Goal: Transaction & Acquisition: Purchase product/service

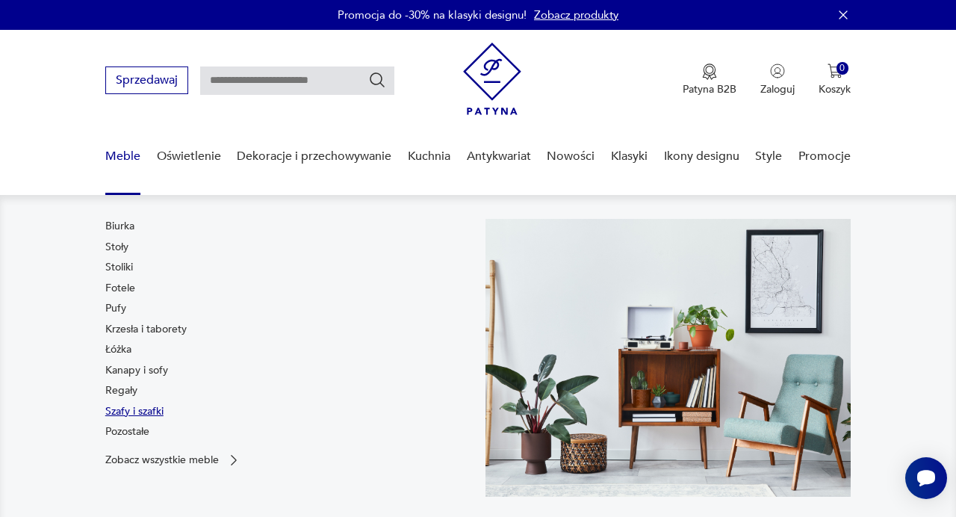
click at [127, 412] on link "Szafy i szafki" at bounding box center [134, 411] width 58 height 15
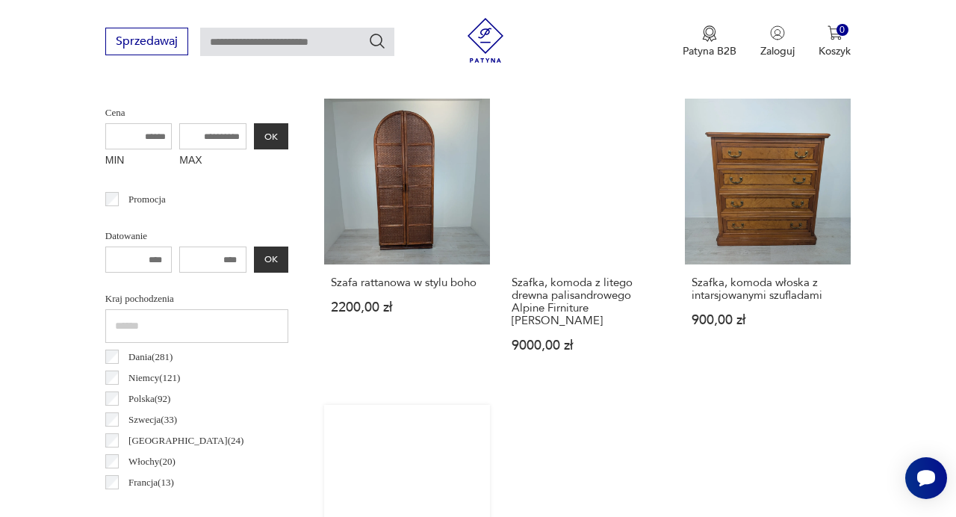
scroll to position [572, 0]
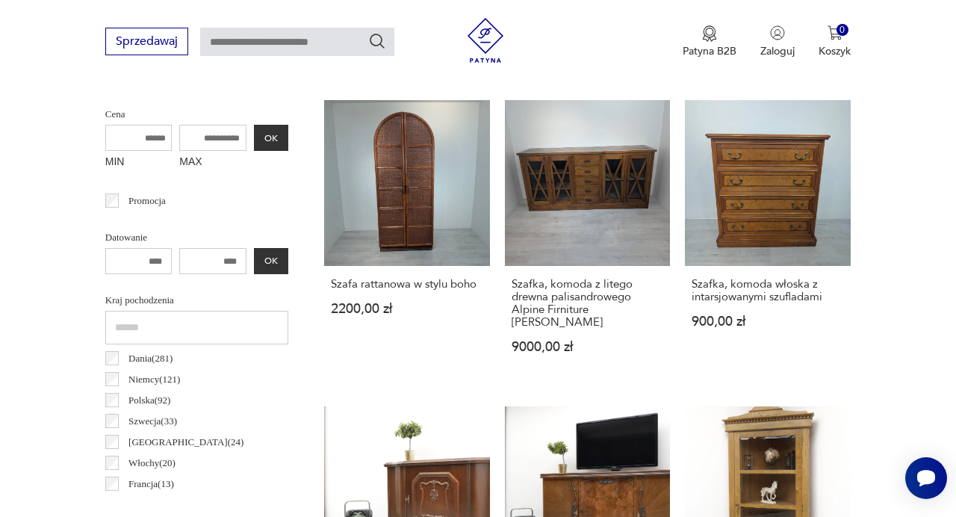
click at [214, 146] on input "MAX" at bounding box center [212, 138] width 67 height 26
type input "****"
click at [154, 134] on input "MIN" at bounding box center [138, 138] width 67 height 26
type input "****"
click at [259, 137] on button "OK" at bounding box center [271, 138] width 34 height 26
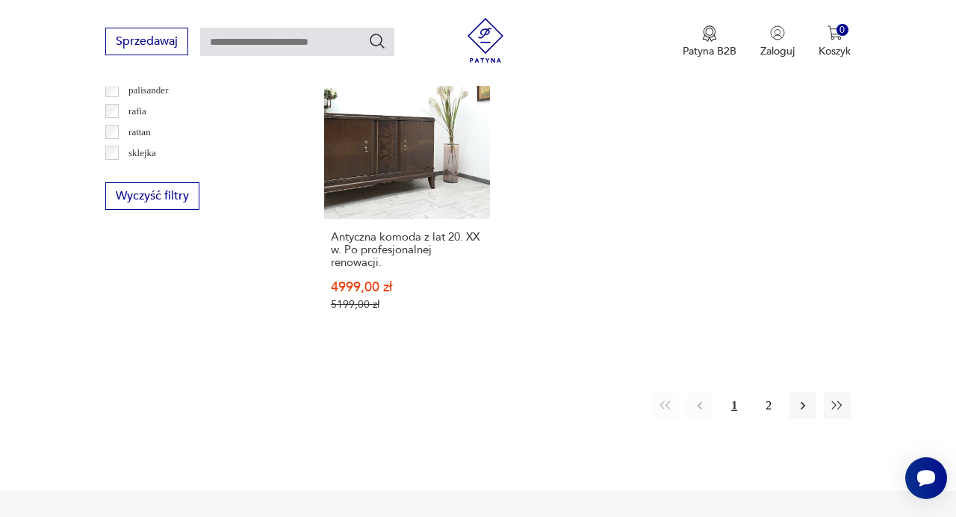
scroll to position [2085, 0]
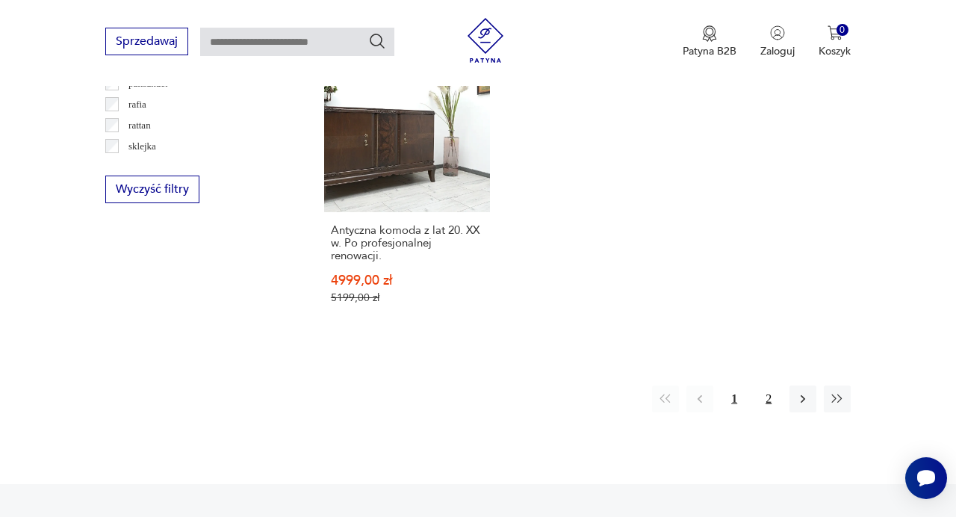
click at [762, 385] on button "2" at bounding box center [768, 398] width 27 height 27
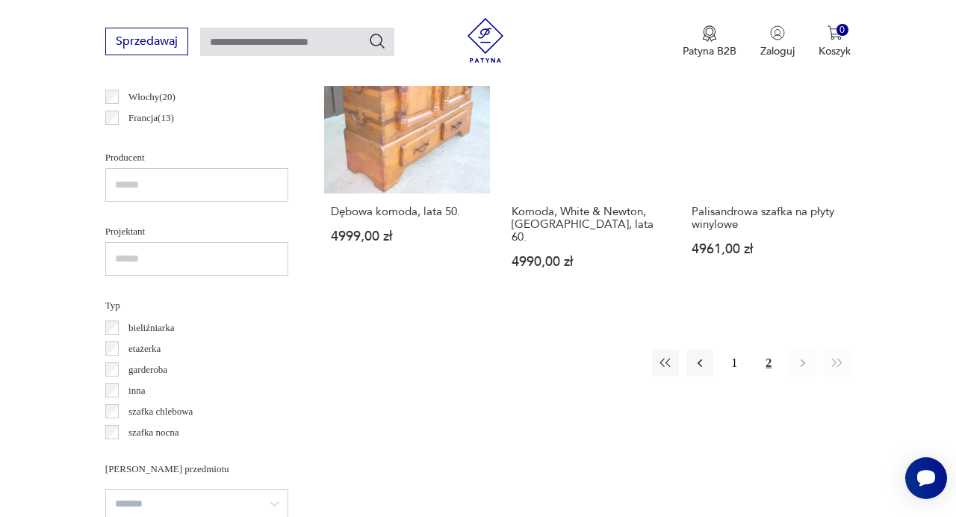
scroll to position [939, 0]
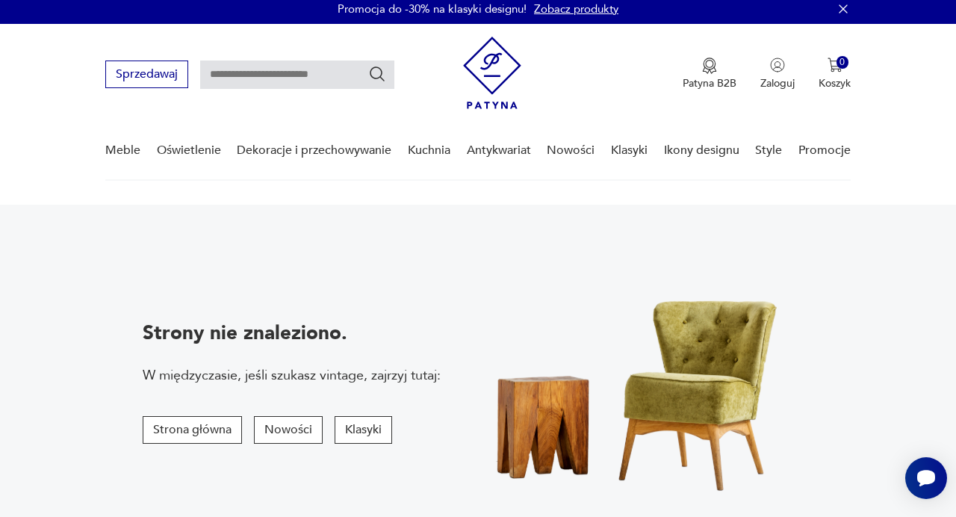
scroll to position [7, 0]
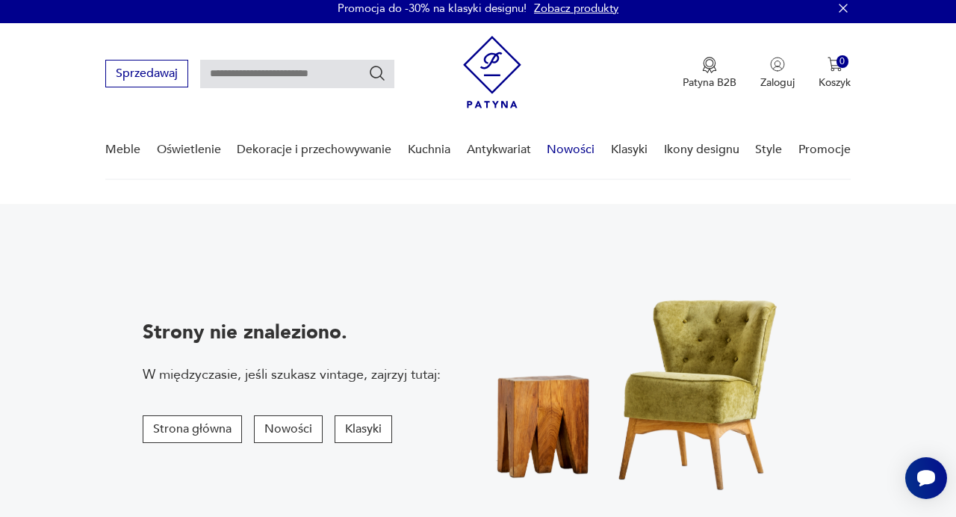
click at [570, 150] on link "Nowości" at bounding box center [571, 150] width 48 height 58
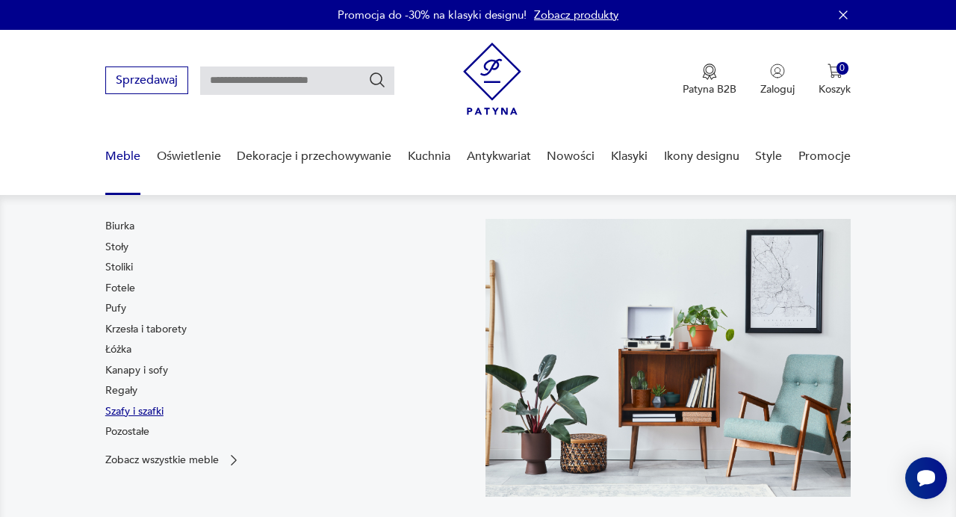
click at [131, 411] on link "Szafy i szafki" at bounding box center [134, 411] width 58 height 15
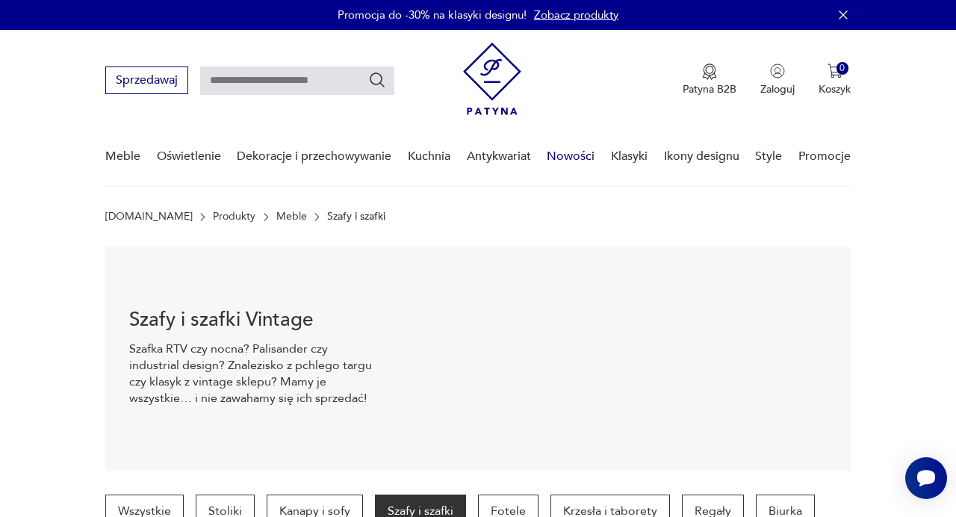
click at [574, 152] on link "Nowości" at bounding box center [571, 157] width 48 height 58
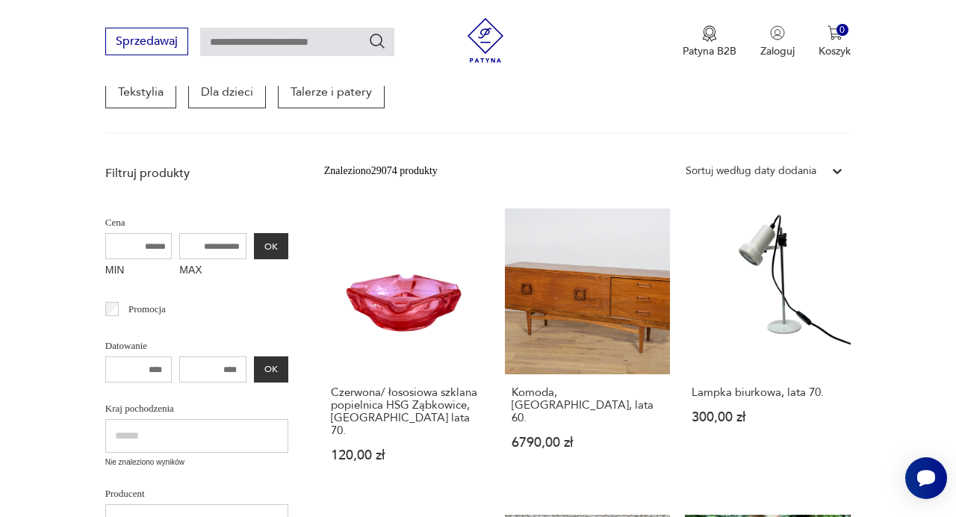
scroll to position [264, 0]
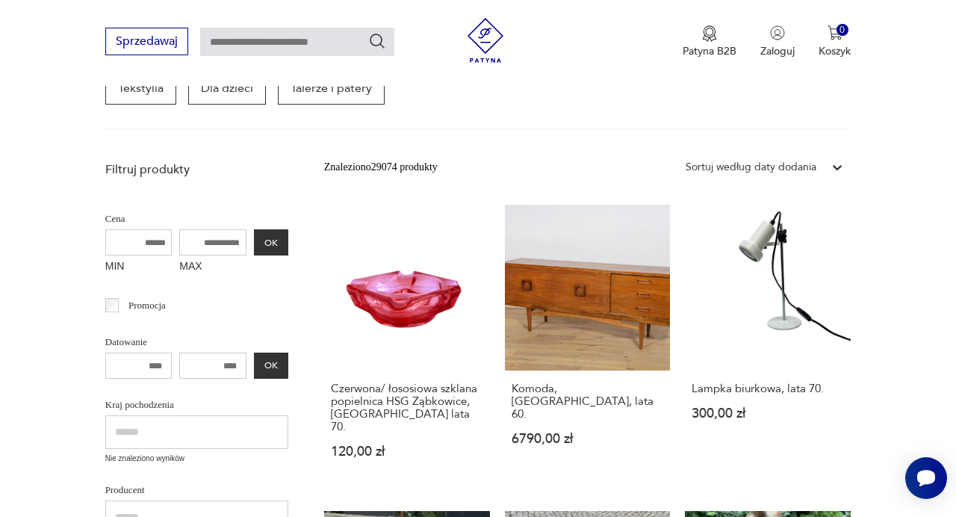
click at [173, 244] on div "MIN MAX OK" at bounding box center [196, 254] width 183 height 50
click at [165, 242] on input "MIN" at bounding box center [138, 242] width 67 height 26
type input "****"
click at [202, 241] on input "MAX" at bounding box center [212, 242] width 67 height 26
type input "****"
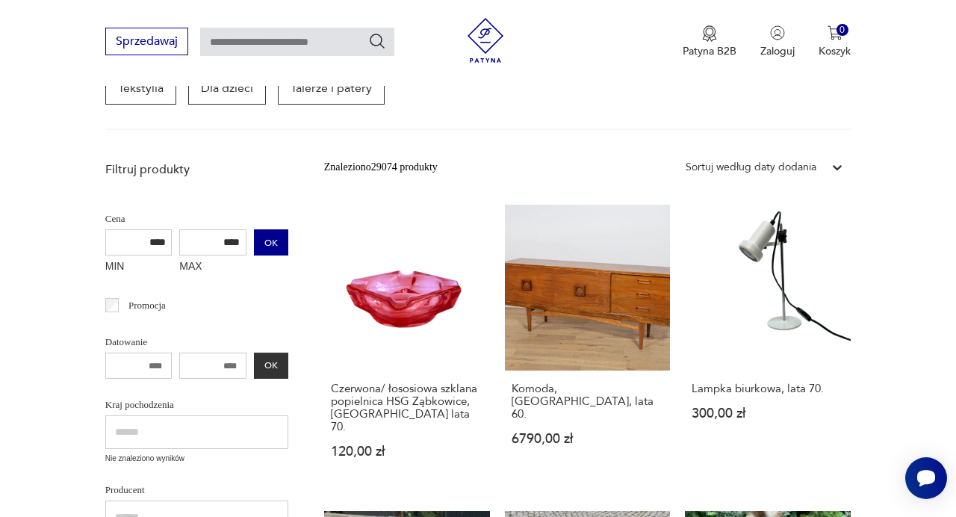
click at [274, 238] on button "OK" at bounding box center [271, 242] width 34 height 26
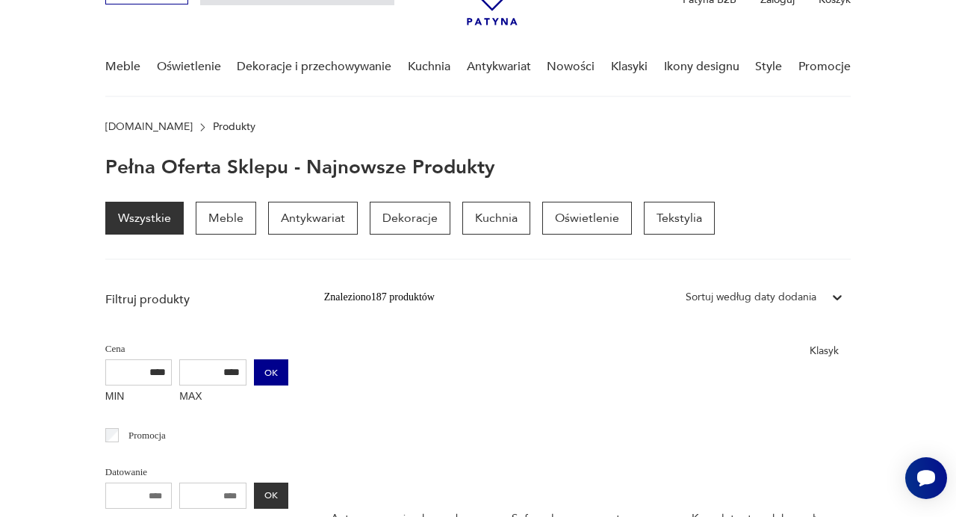
scroll to position [82, 0]
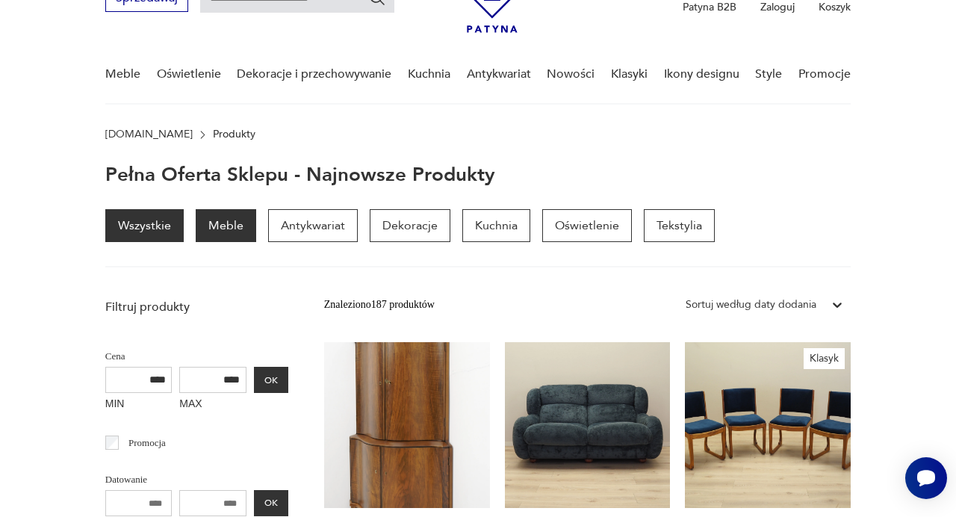
click at [222, 232] on p "Meble" at bounding box center [226, 225] width 61 height 33
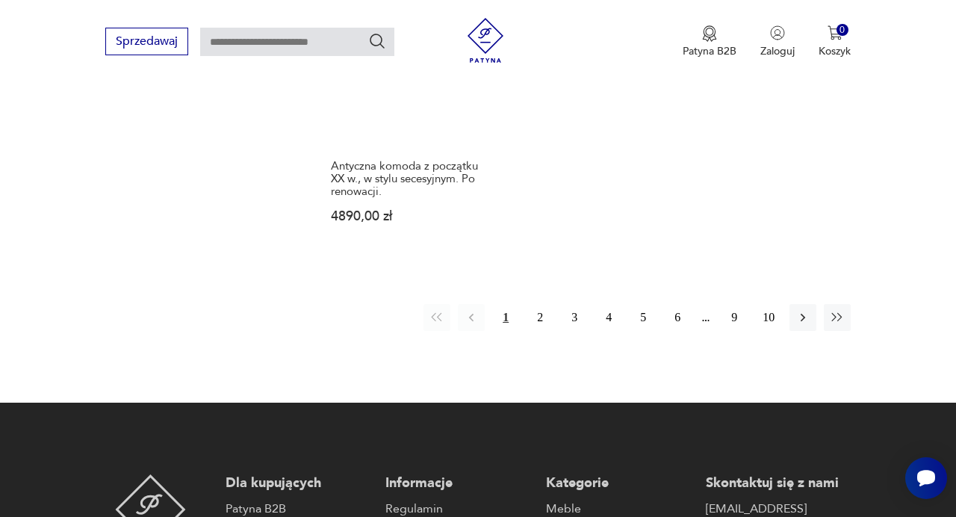
scroll to position [2275, 0]
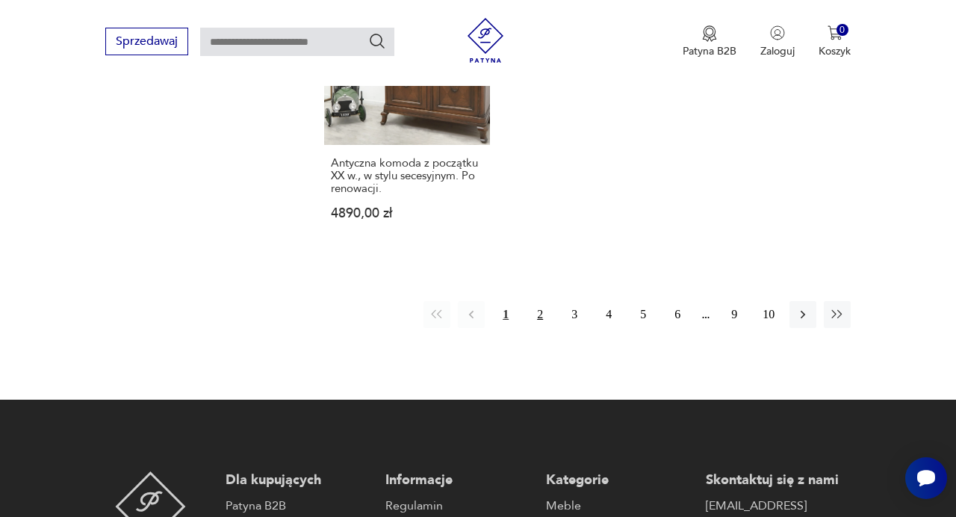
click at [541, 301] on button "2" at bounding box center [540, 314] width 27 height 27
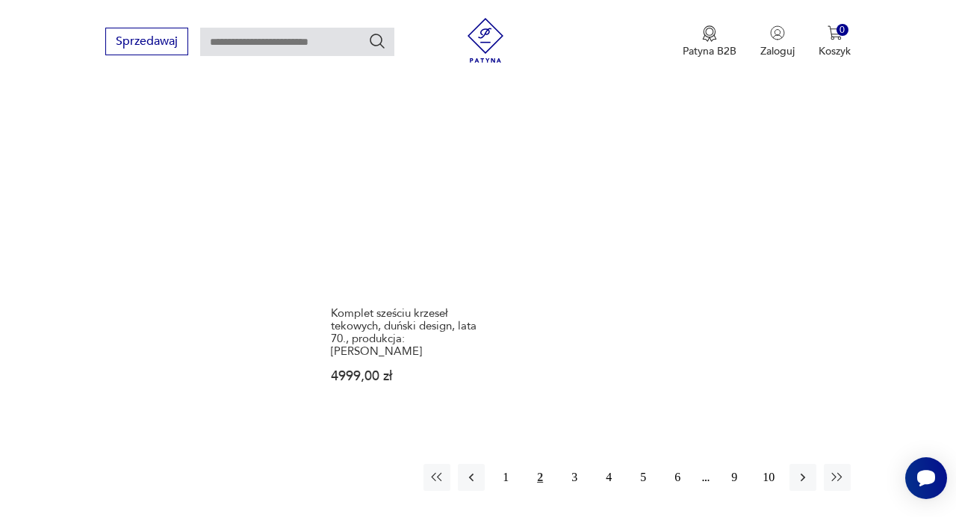
scroll to position [2083, 0]
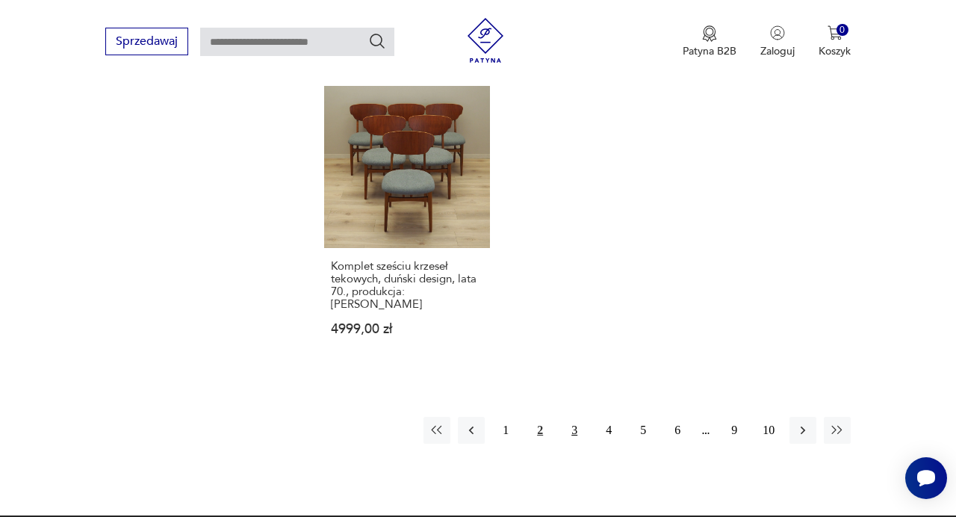
click at [571, 417] on button "3" at bounding box center [574, 430] width 27 height 27
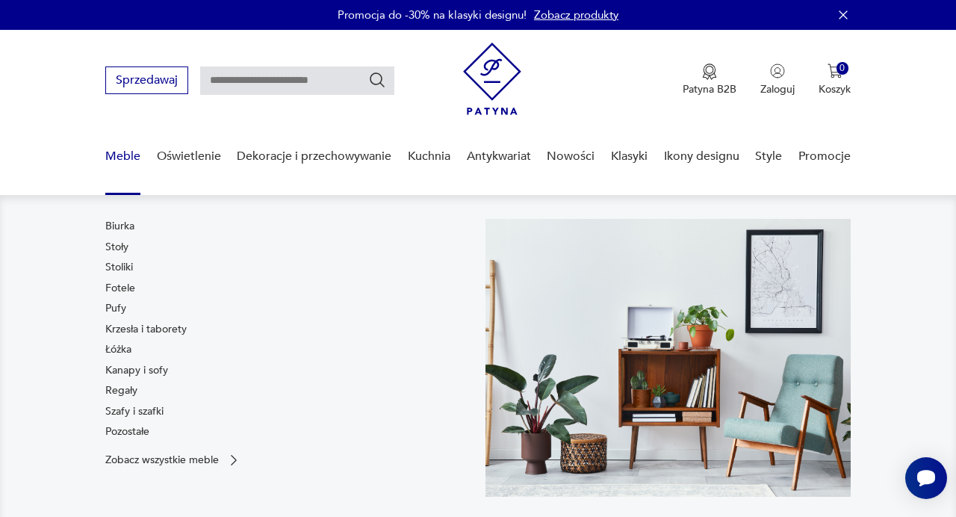
click at [119, 151] on link "Meble" at bounding box center [122, 157] width 35 height 58
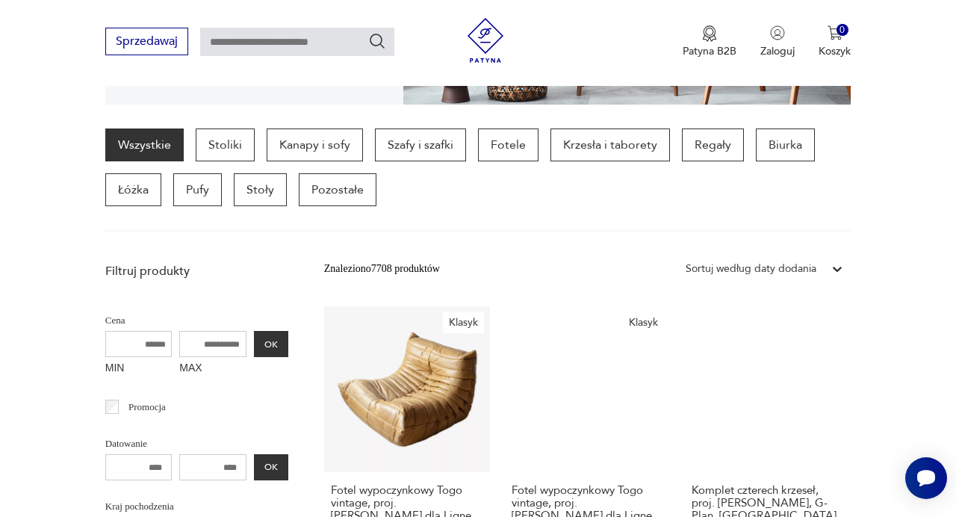
scroll to position [336, 0]
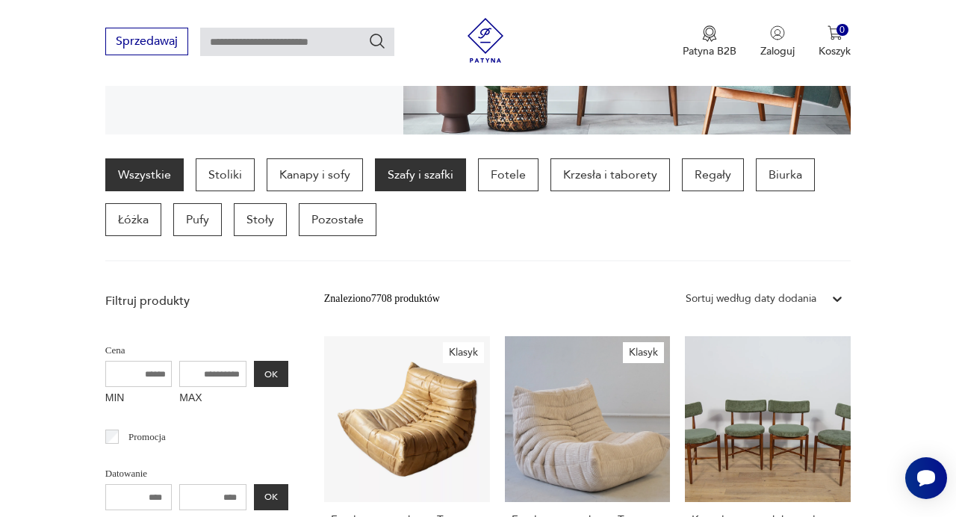
click at [411, 169] on p "Szafy i szafki" at bounding box center [420, 174] width 91 height 33
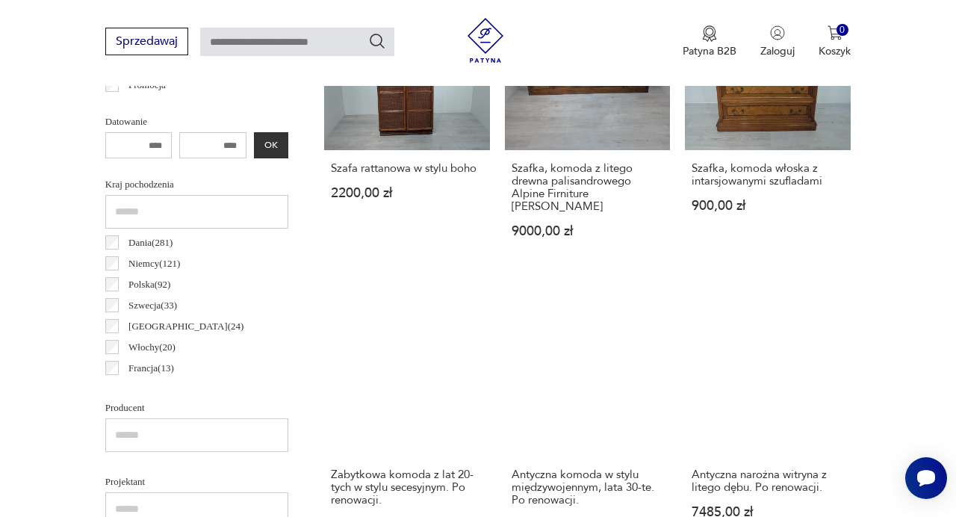
scroll to position [566, 0]
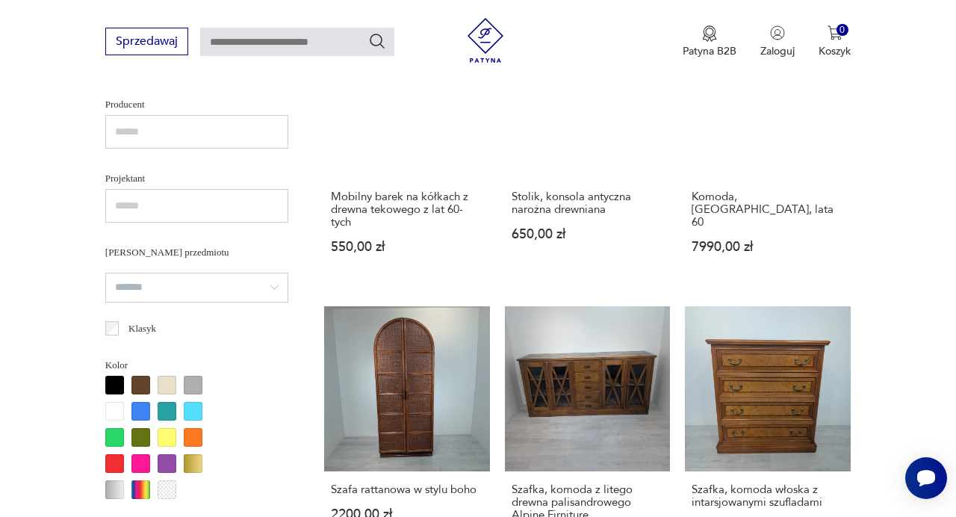
scroll to position [999, 0]
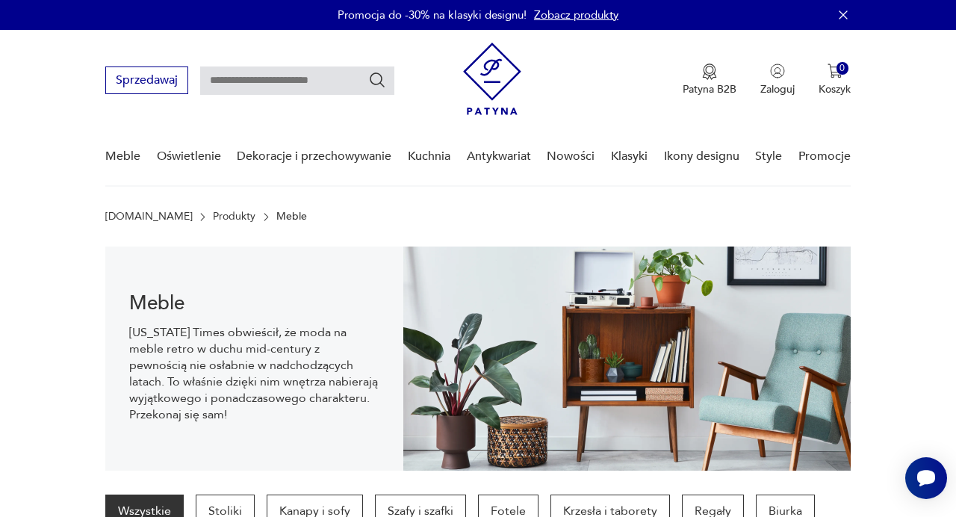
type input "****"
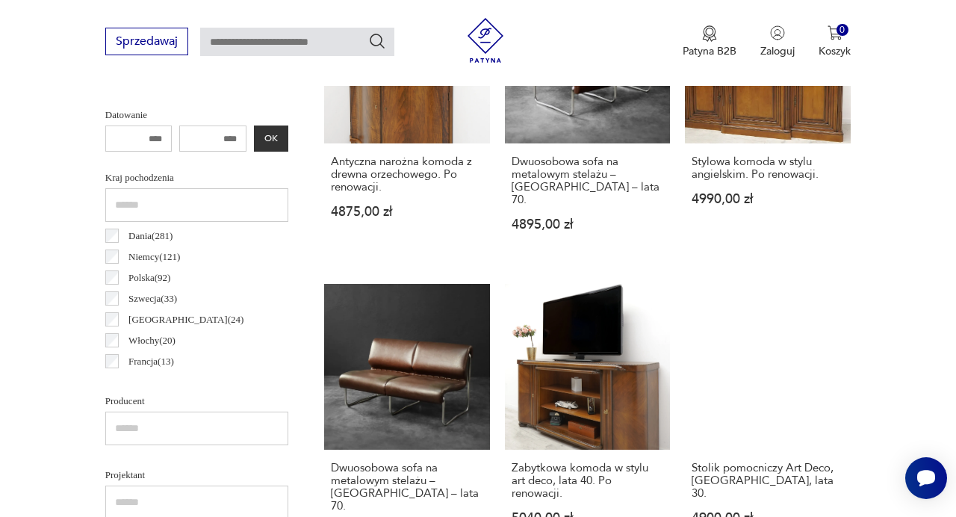
scroll to position [697, 0]
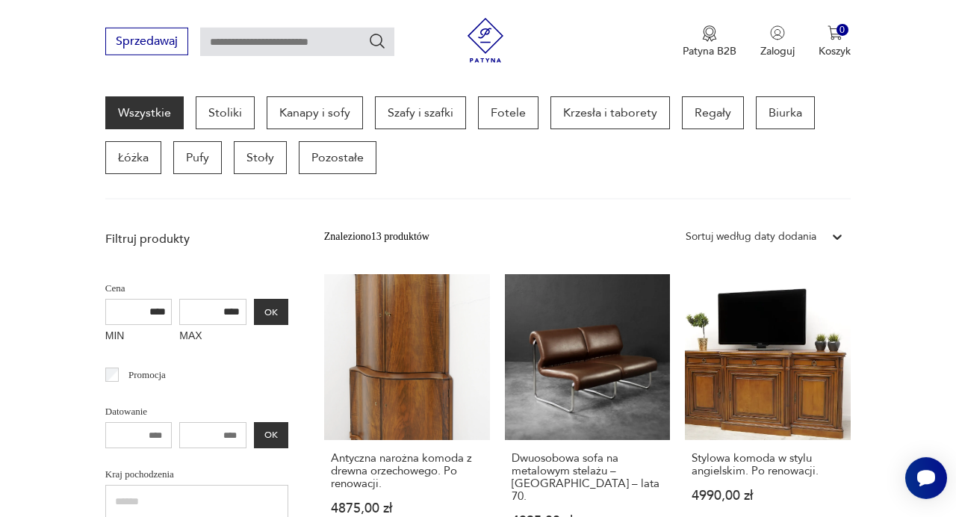
scroll to position [397, 0]
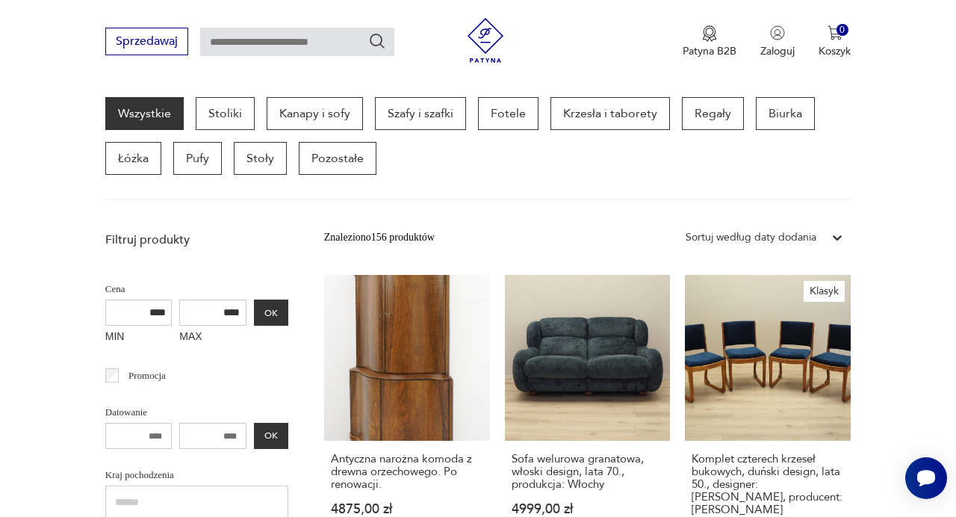
drag, startPoint x: 240, startPoint y: 309, endPoint x: 180, endPoint y: 307, distance: 59.8
click at [180, 307] on input "****" at bounding box center [212, 313] width 67 height 26
drag, startPoint x: 167, startPoint y: 315, endPoint x: 102, endPoint y: 312, distance: 65.1
click at [105, 312] on input "****" at bounding box center [138, 313] width 67 height 26
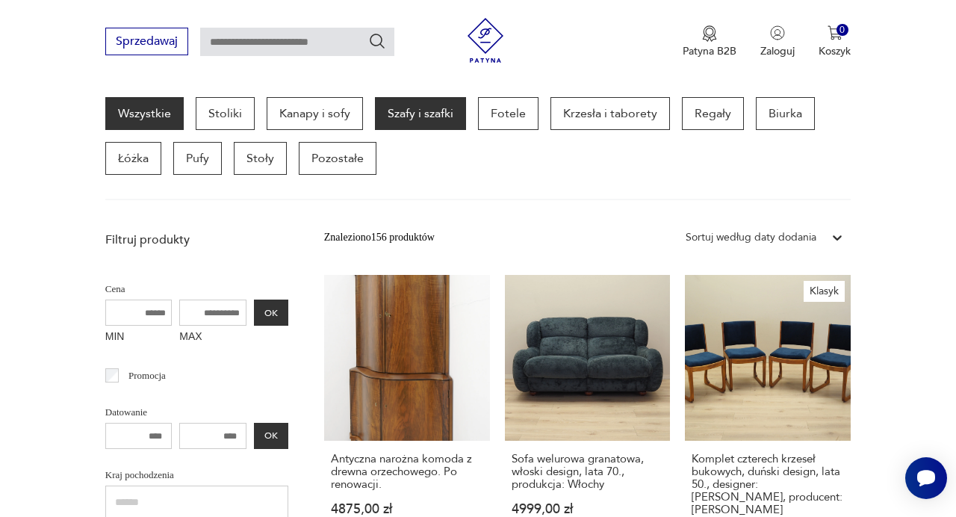
click at [417, 125] on p "Szafy i szafki" at bounding box center [420, 113] width 91 height 33
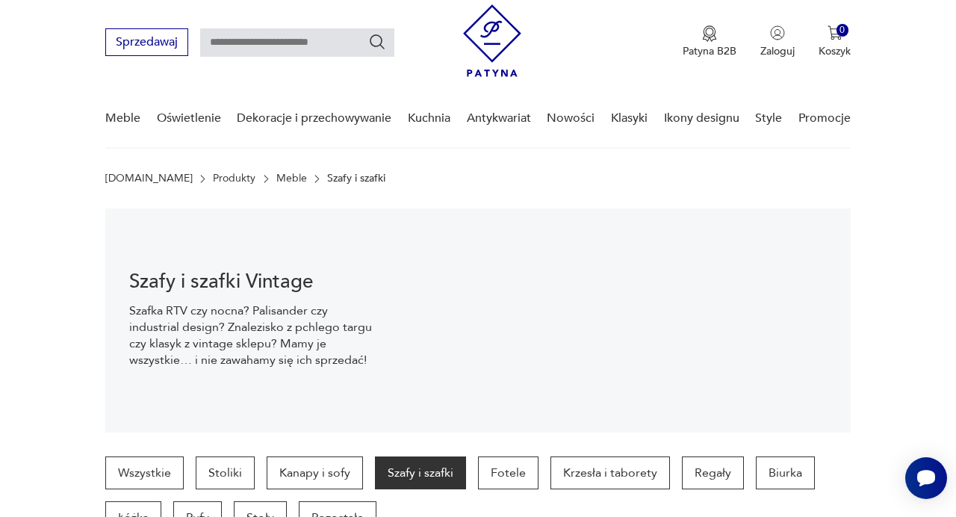
scroll to position [16, 0]
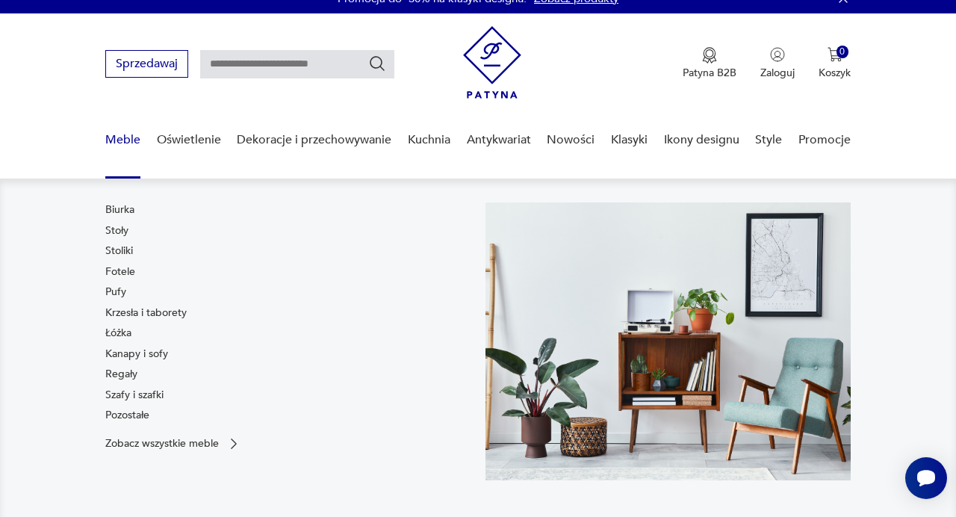
click at [115, 131] on link "Meble" at bounding box center [122, 140] width 35 height 58
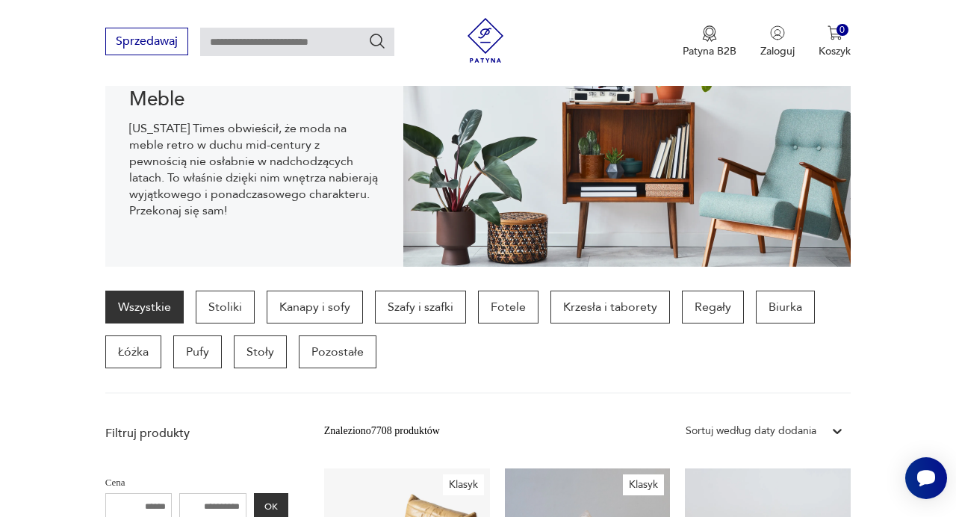
scroll to position [168, 0]
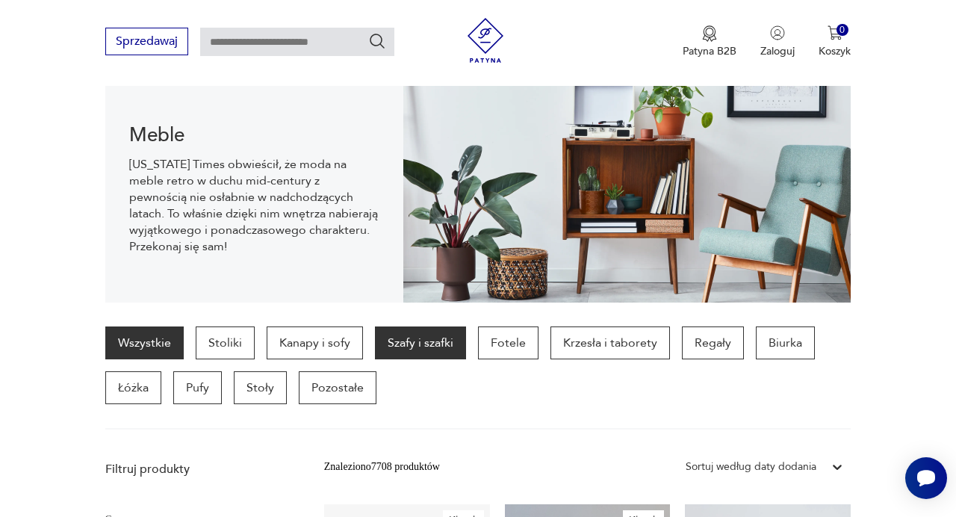
click at [424, 353] on p "Szafy i szafki" at bounding box center [420, 342] width 91 height 33
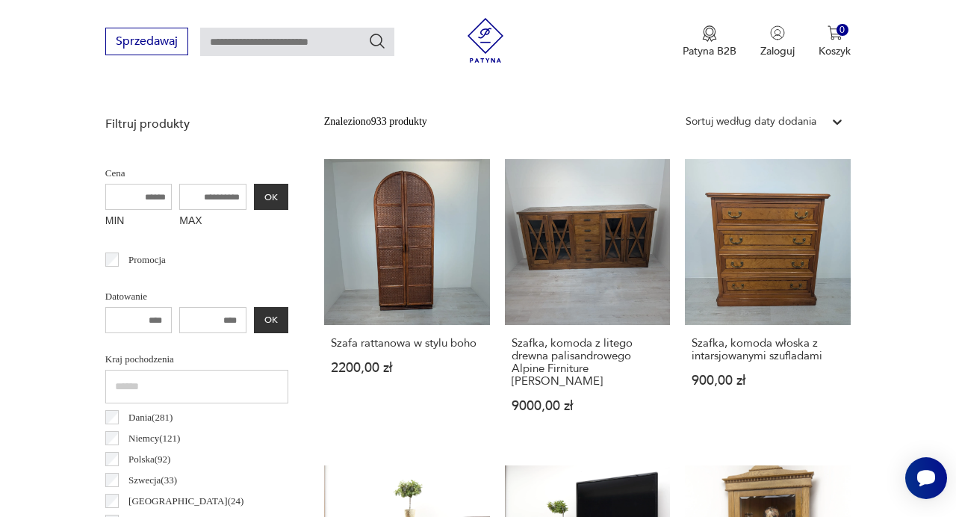
scroll to position [509, 0]
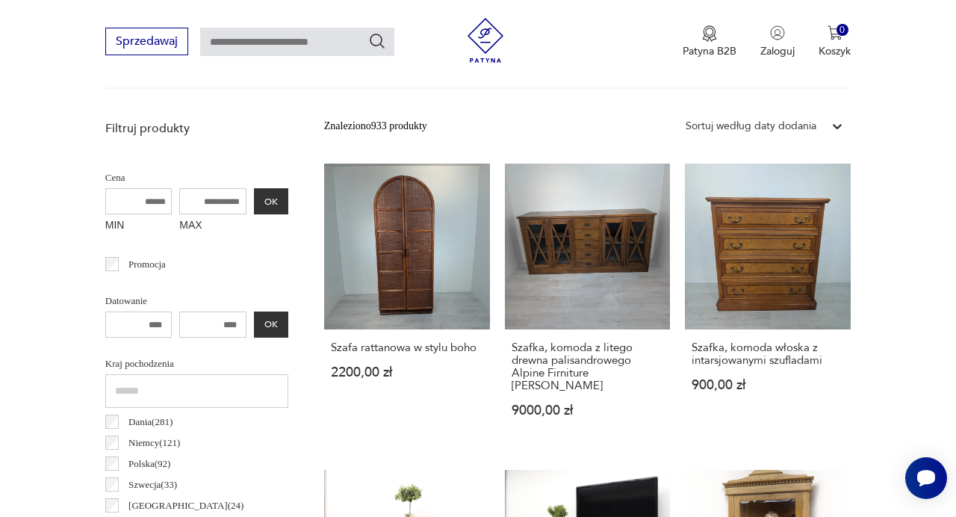
click at [837, 126] on icon at bounding box center [837, 126] width 15 height 15
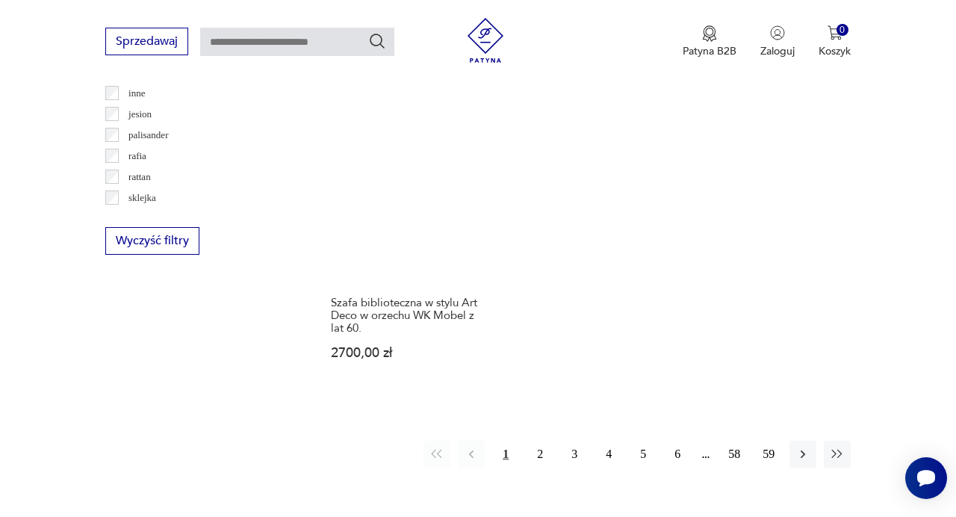
scroll to position [2035, 0]
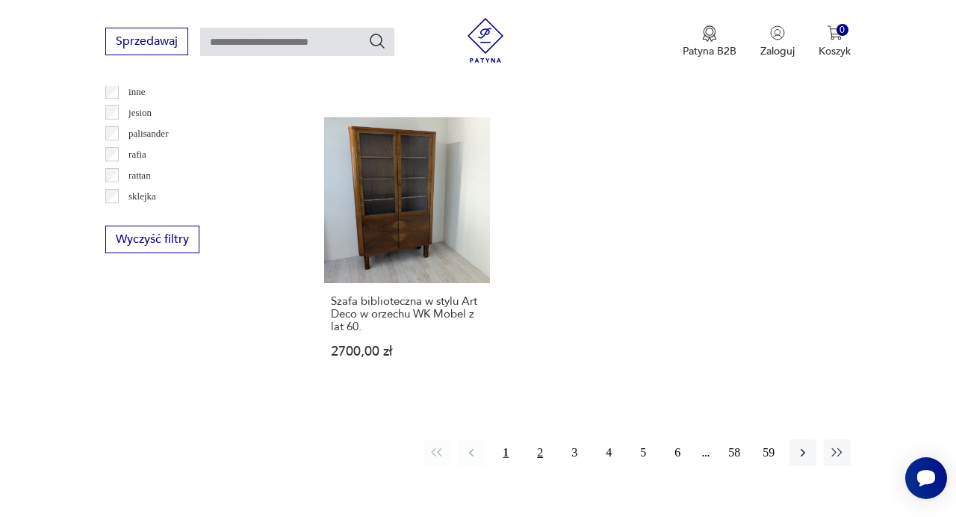
click at [547, 439] on button "2" at bounding box center [540, 452] width 27 height 27
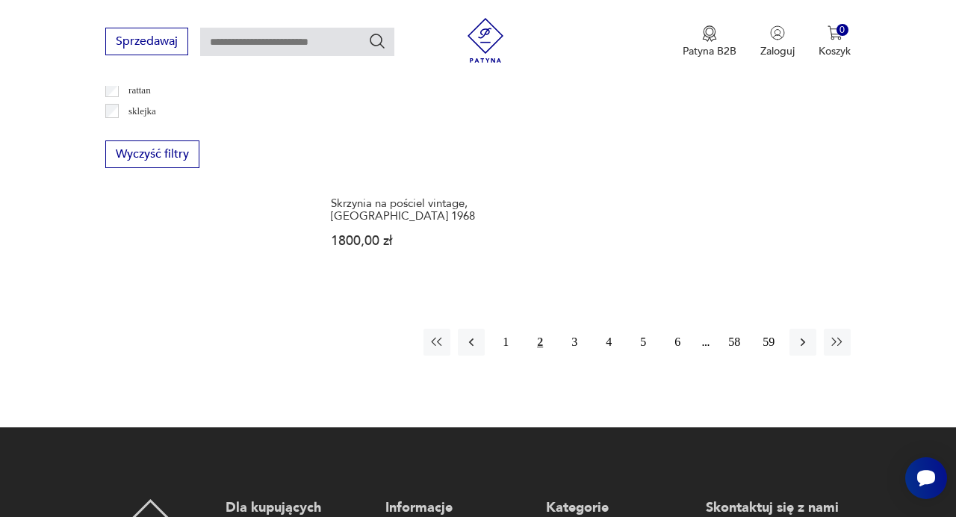
scroll to position [2156, 0]
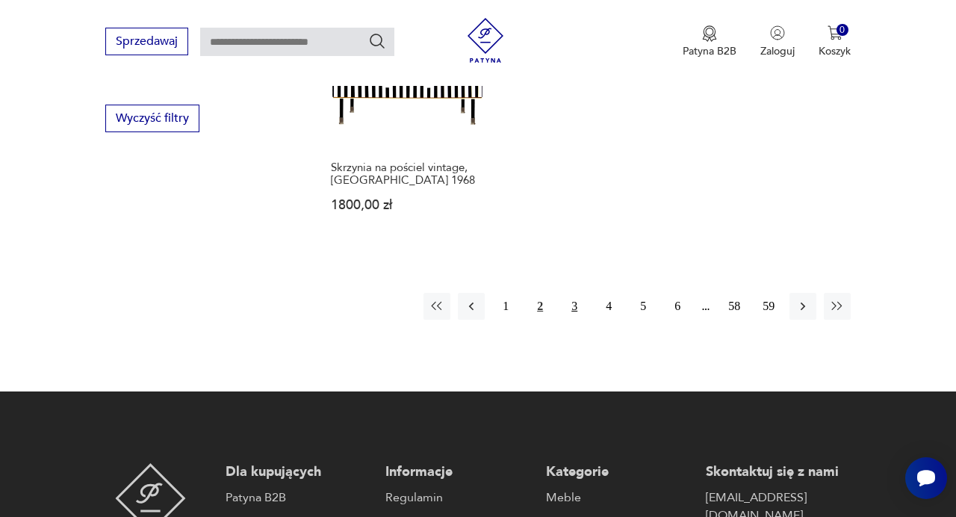
click at [574, 315] on button "3" at bounding box center [574, 306] width 27 height 27
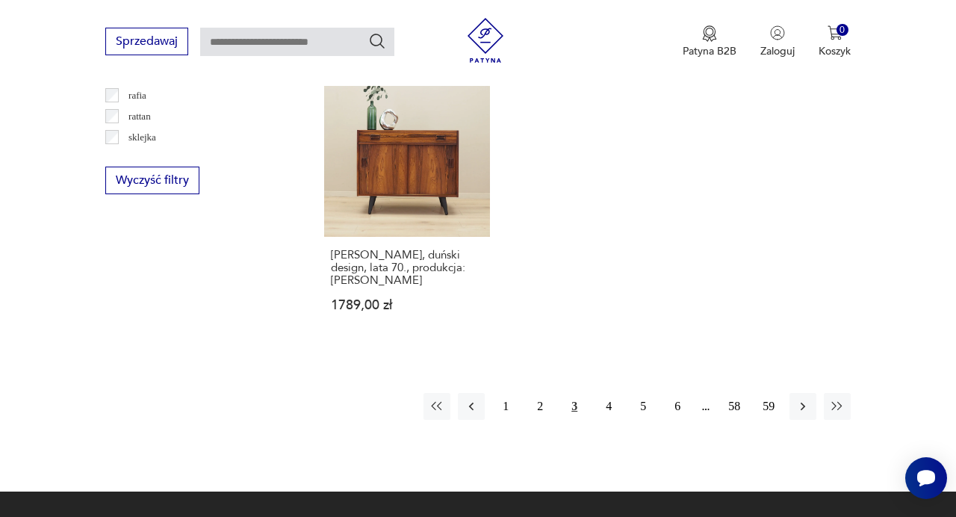
scroll to position [2129, 0]
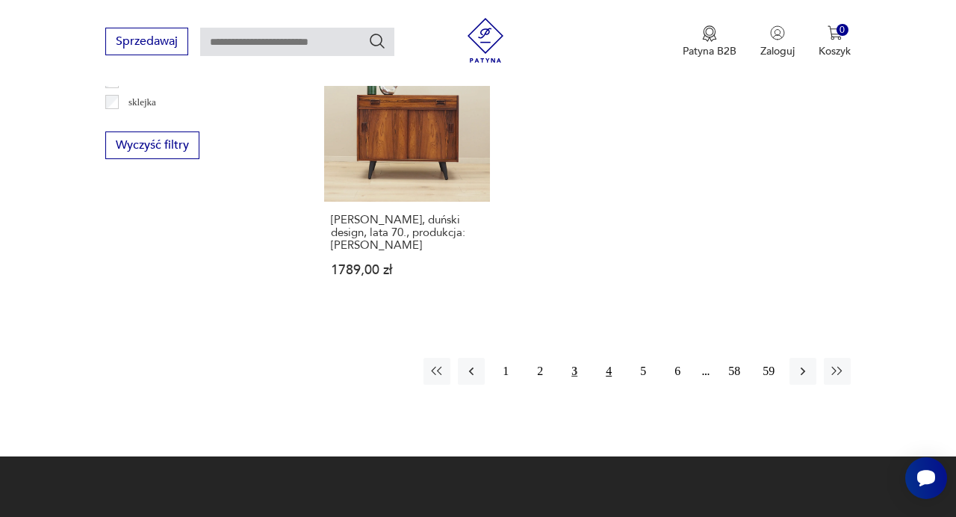
click at [606, 358] on button "4" at bounding box center [608, 371] width 27 height 27
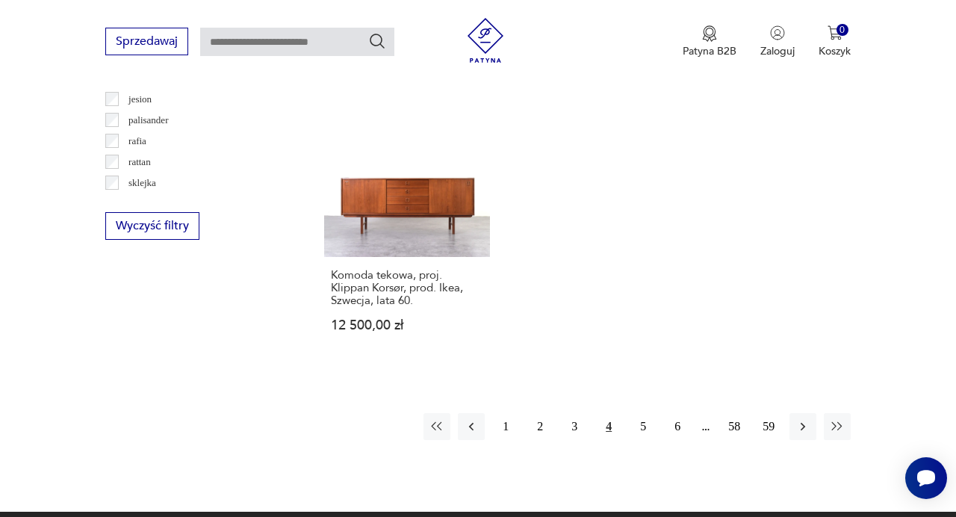
scroll to position [2087, 0]
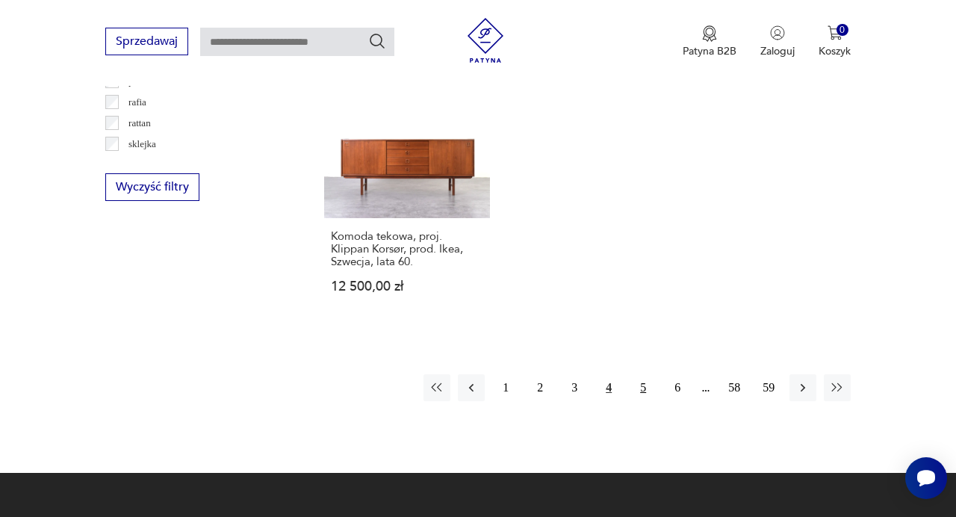
click at [640, 374] on button "5" at bounding box center [643, 387] width 27 height 27
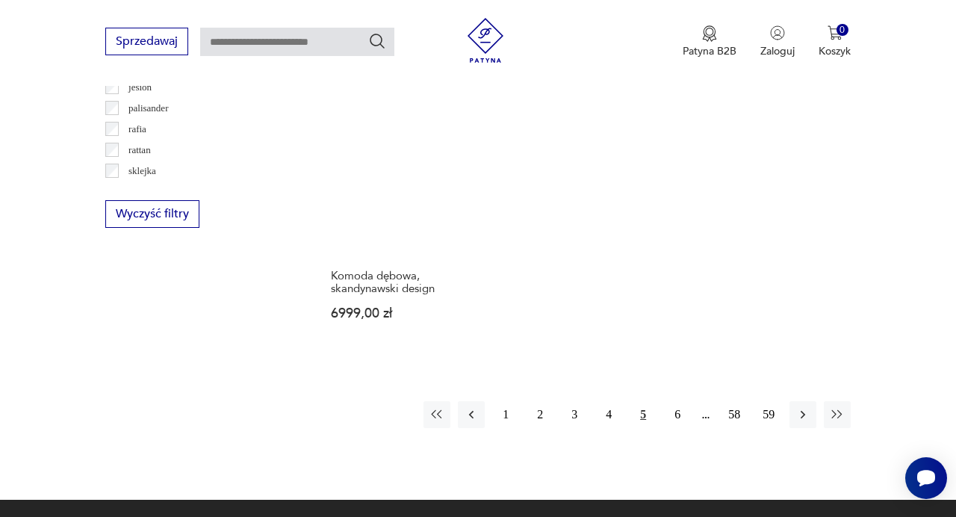
scroll to position [2128, 0]
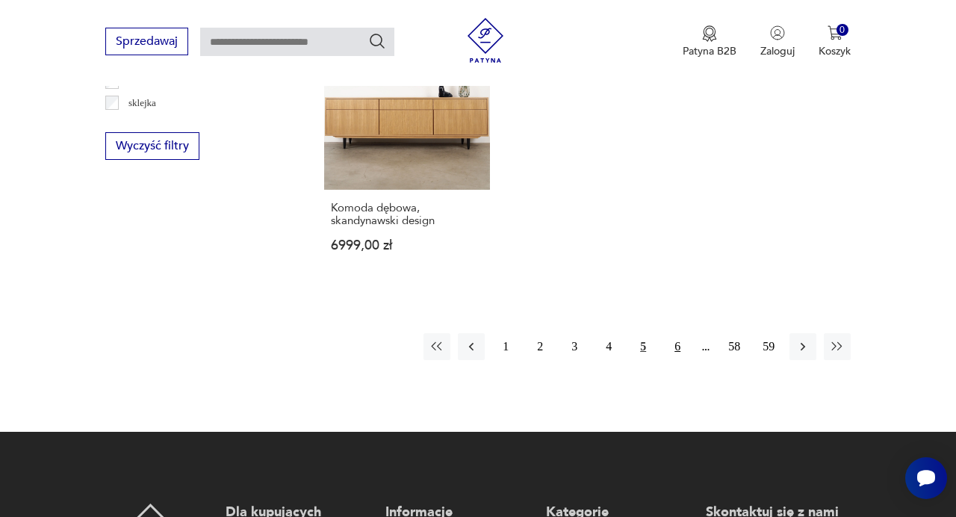
click at [679, 333] on button "6" at bounding box center [677, 346] width 27 height 27
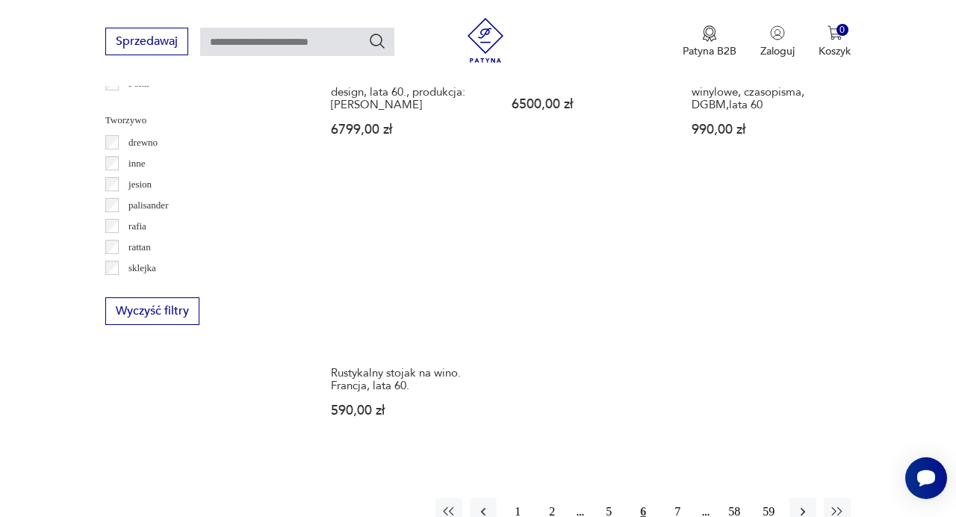
scroll to position [2133, 0]
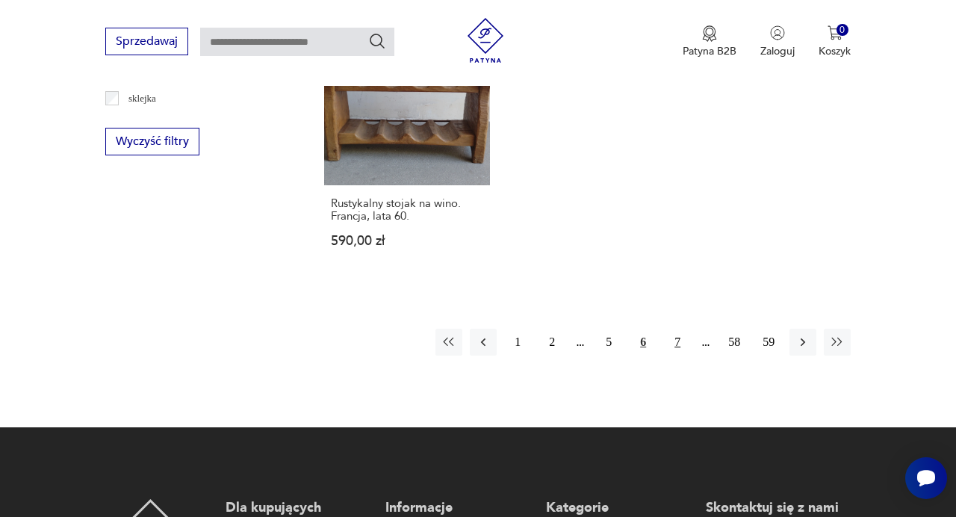
click at [677, 341] on button "7" at bounding box center [677, 342] width 27 height 27
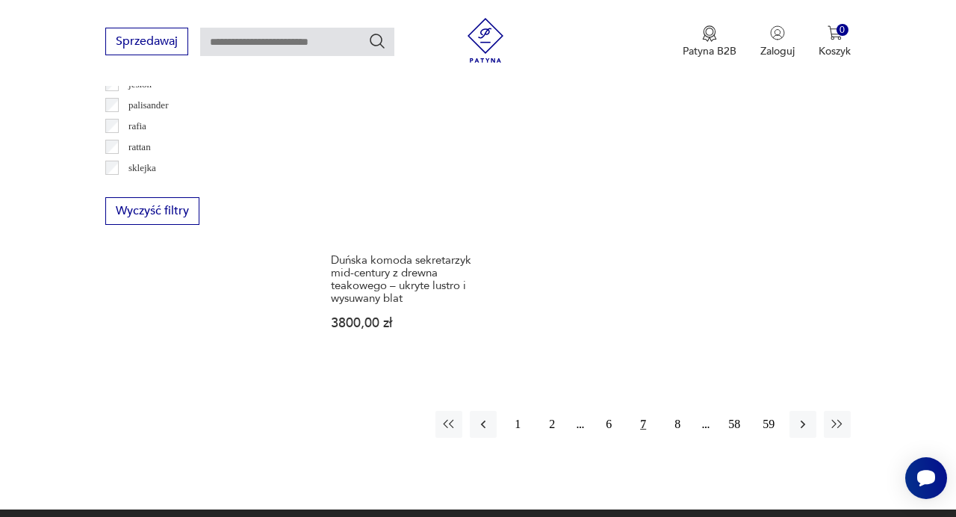
scroll to position [2068, 0]
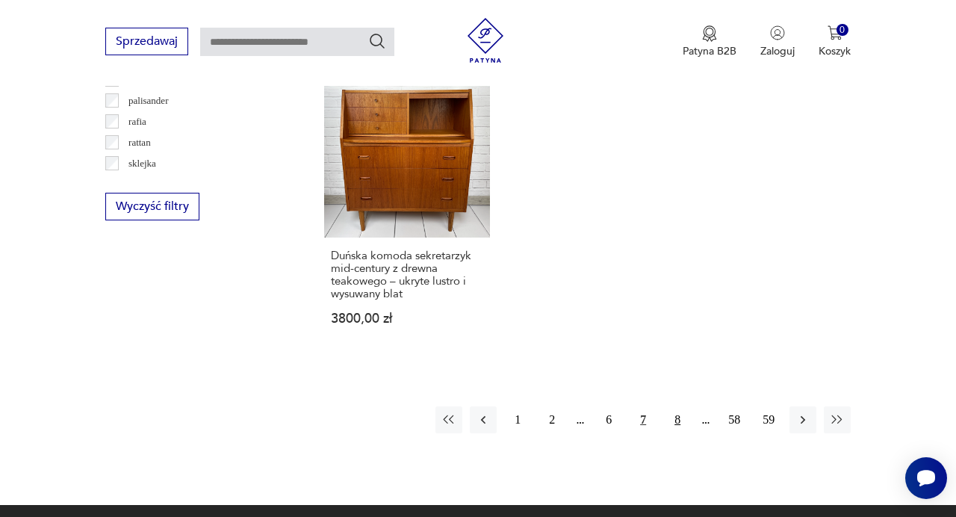
click at [675, 421] on button "8" at bounding box center [677, 419] width 27 height 27
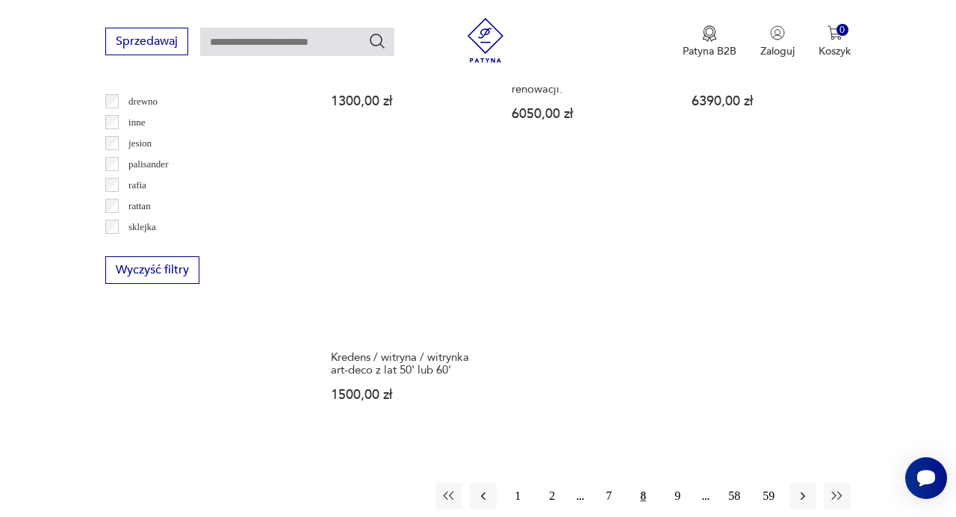
scroll to position [2031, 0]
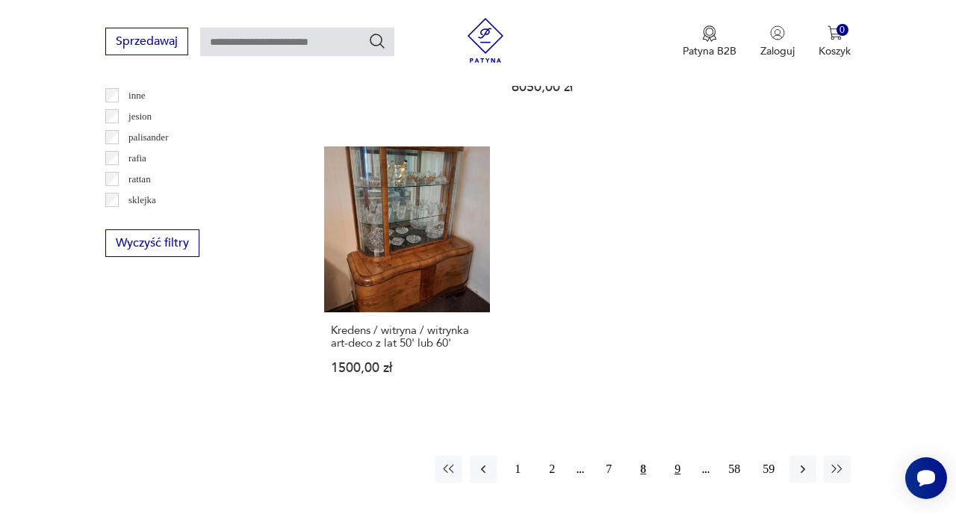
click at [677, 456] on button "9" at bounding box center [677, 469] width 27 height 27
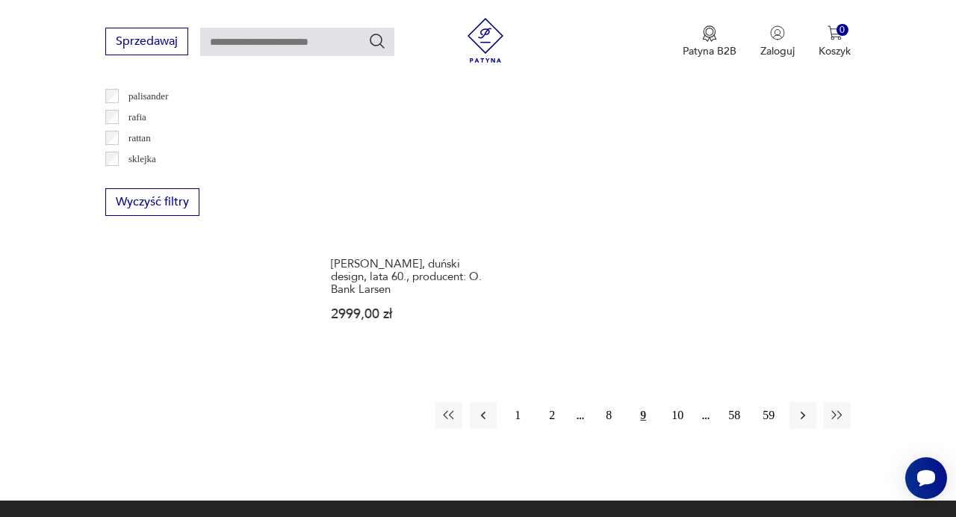
scroll to position [2130, 0]
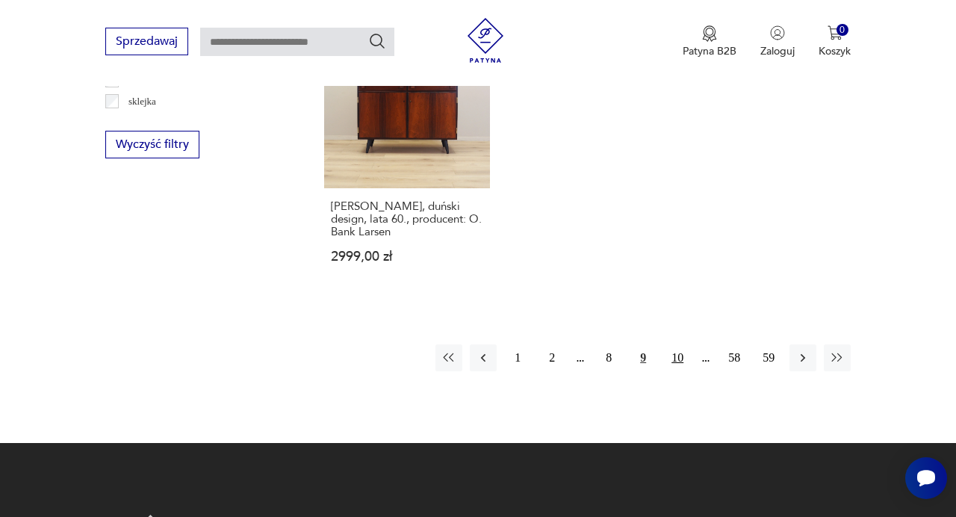
click at [680, 362] on button "10" at bounding box center [677, 357] width 27 height 27
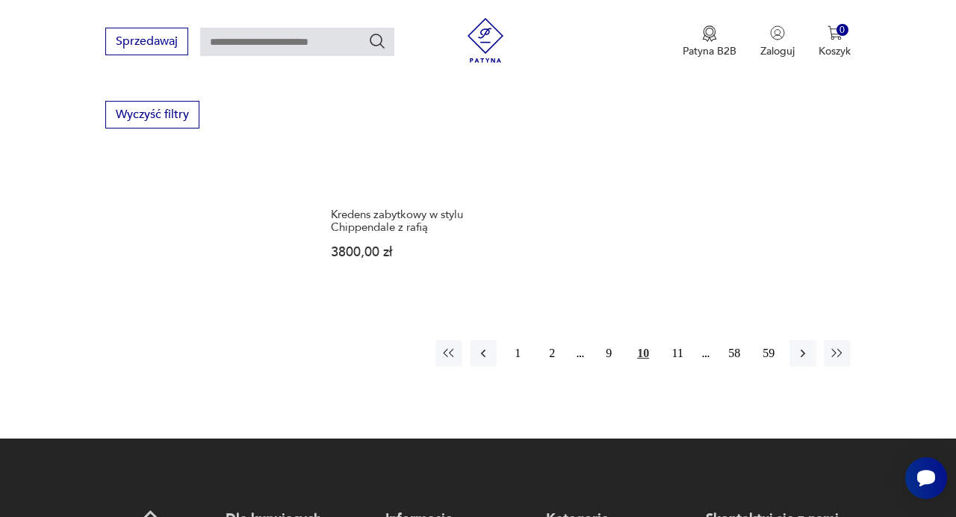
scroll to position [2156, 0]
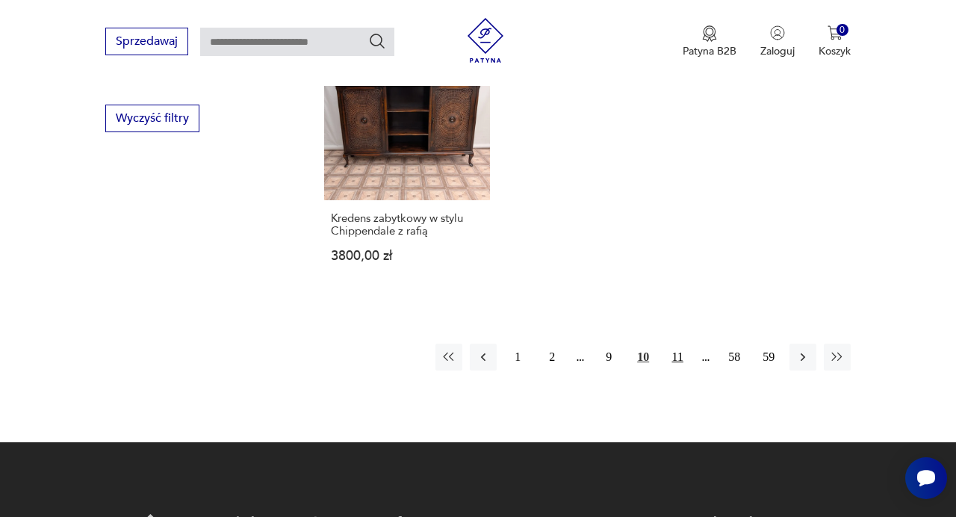
click at [678, 344] on button "11" at bounding box center [677, 357] width 27 height 27
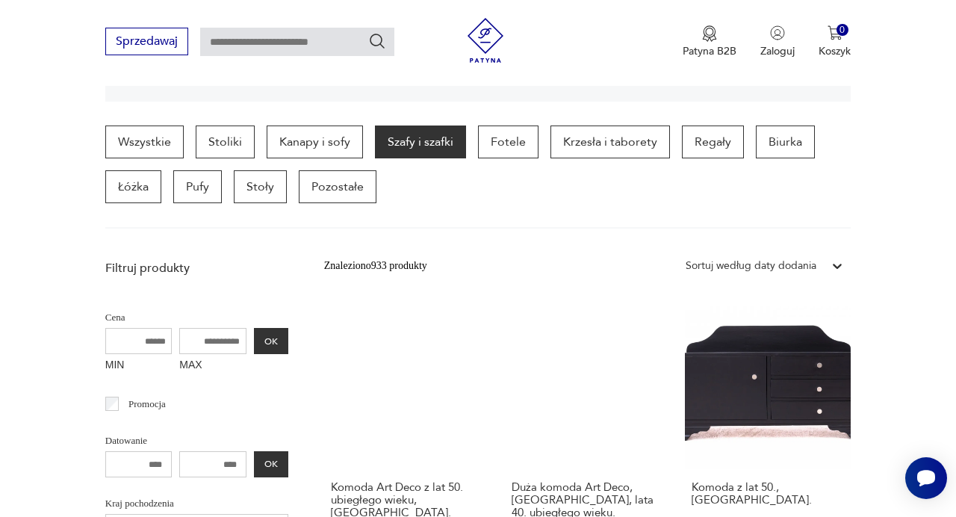
scroll to position [365, 0]
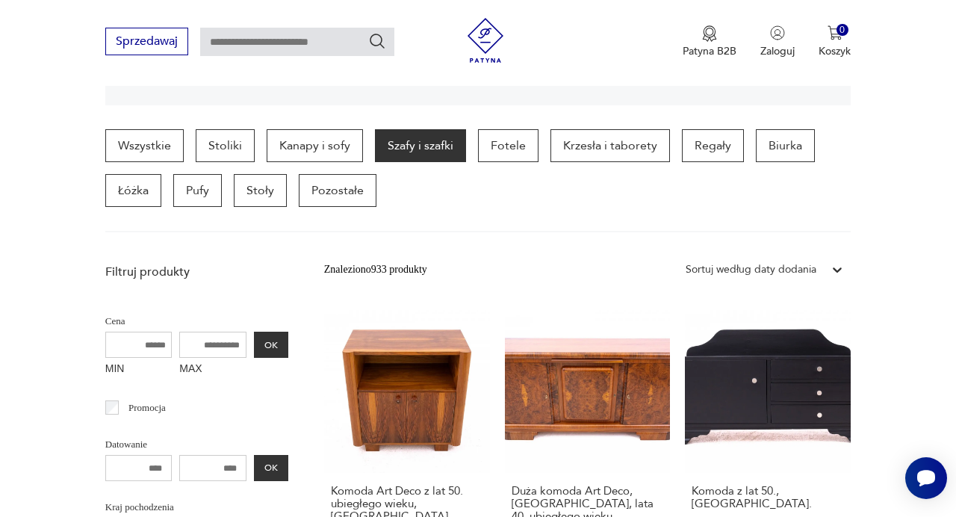
click at [157, 344] on input "MIN" at bounding box center [138, 345] width 67 height 26
type input "****"
click at [196, 345] on input "MAX" at bounding box center [212, 345] width 67 height 26
type input "****"
click at [263, 341] on button "OK" at bounding box center [271, 345] width 34 height 26
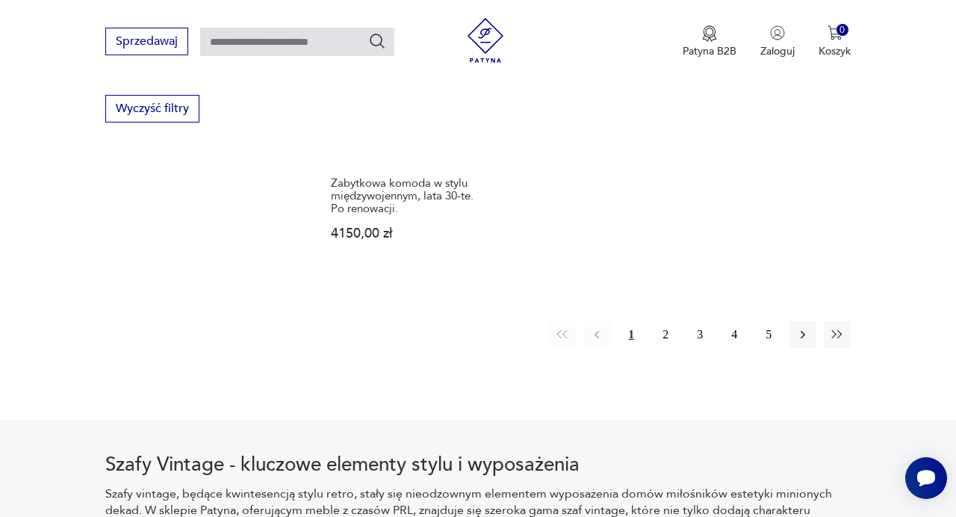
scroll to position [2174, 0]
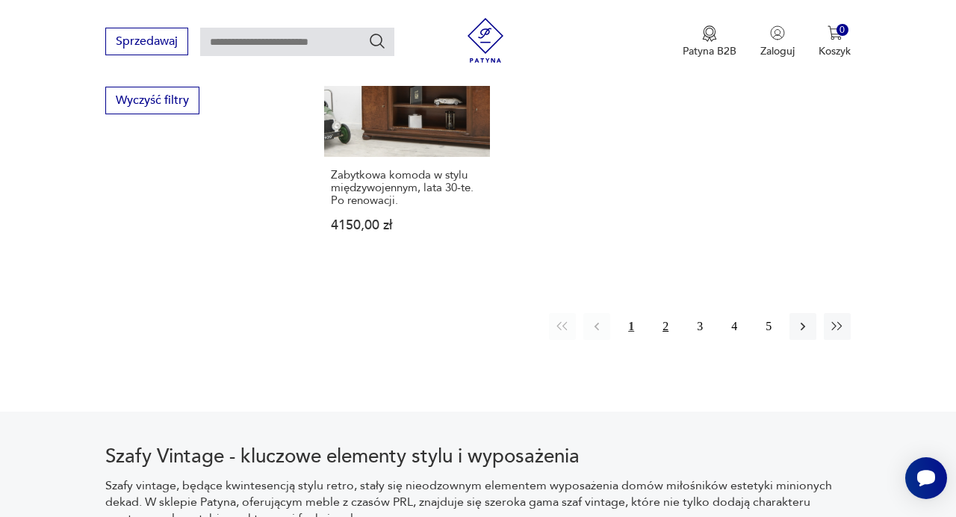
click at [663, 327] on button "2" at bounding box center [665, 326] width 27 height 27
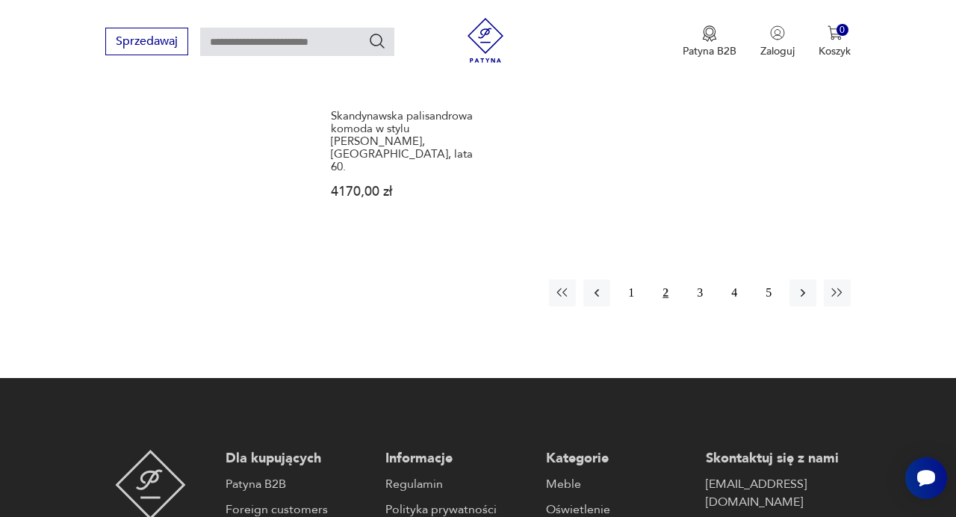
scroll to position [2224, 0]
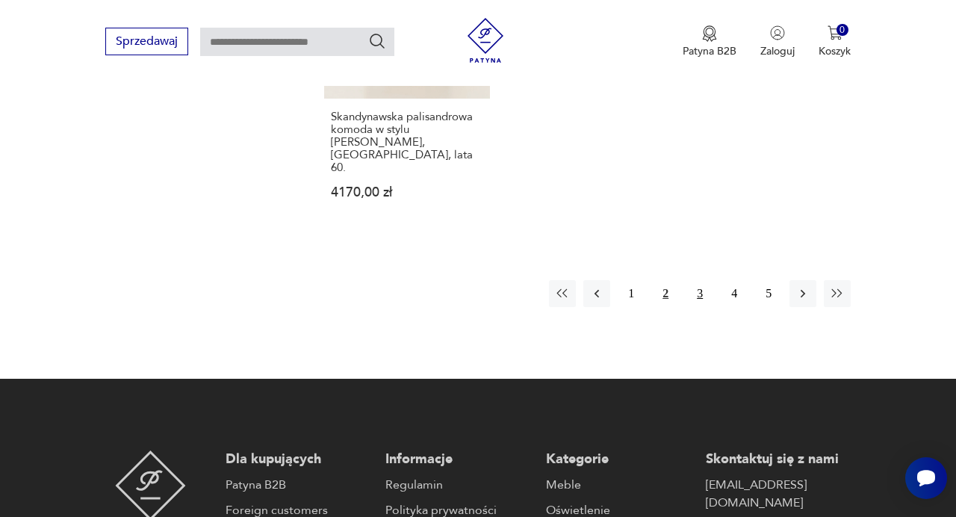
click at [699, 280] on button "3" at bounding box center [700, 293] width 27 height 27
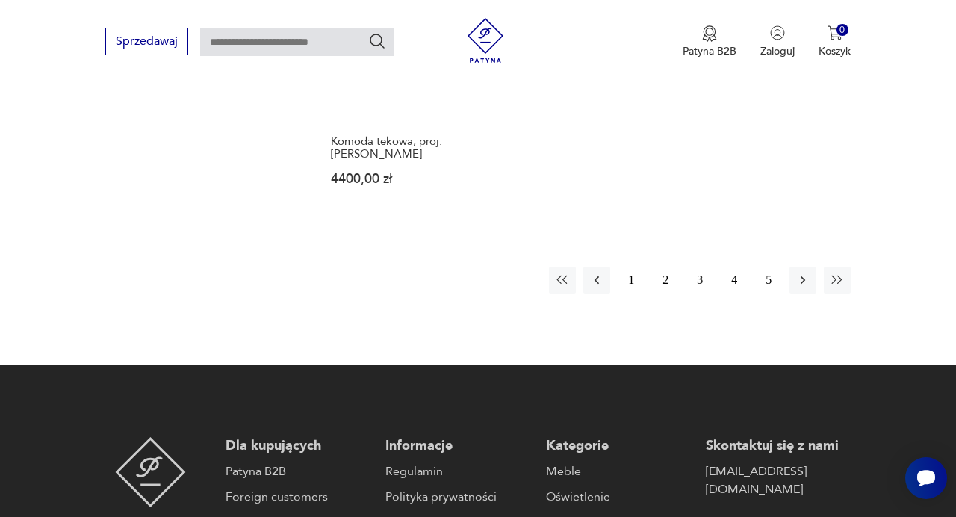
scroll to position [2298, 0]
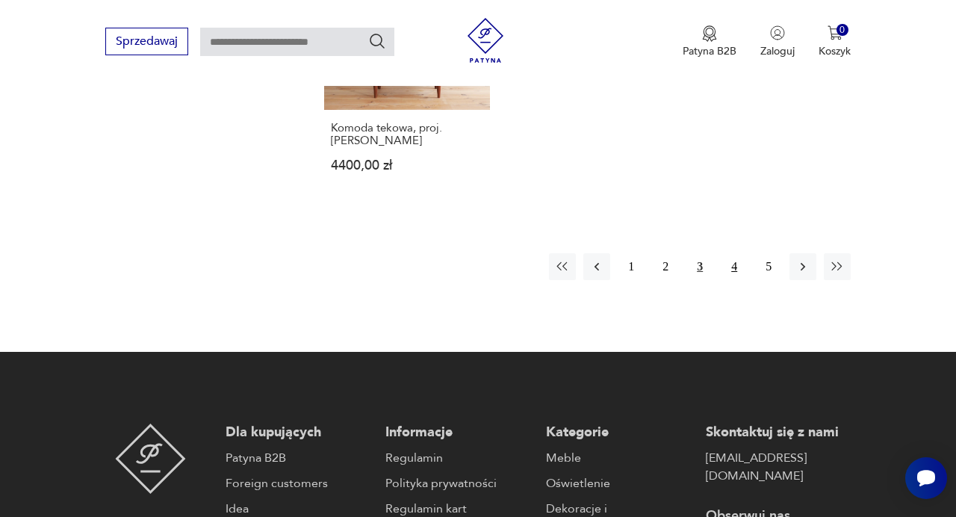
click at [734, 267] on button "4" at bounding box center [734, 266] width 27 height 27
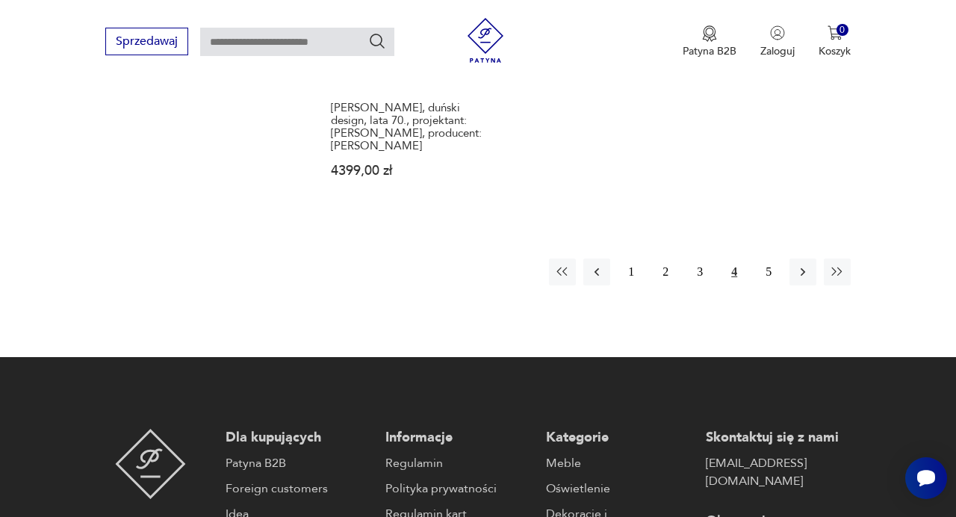
scroll to position [2239, 0]
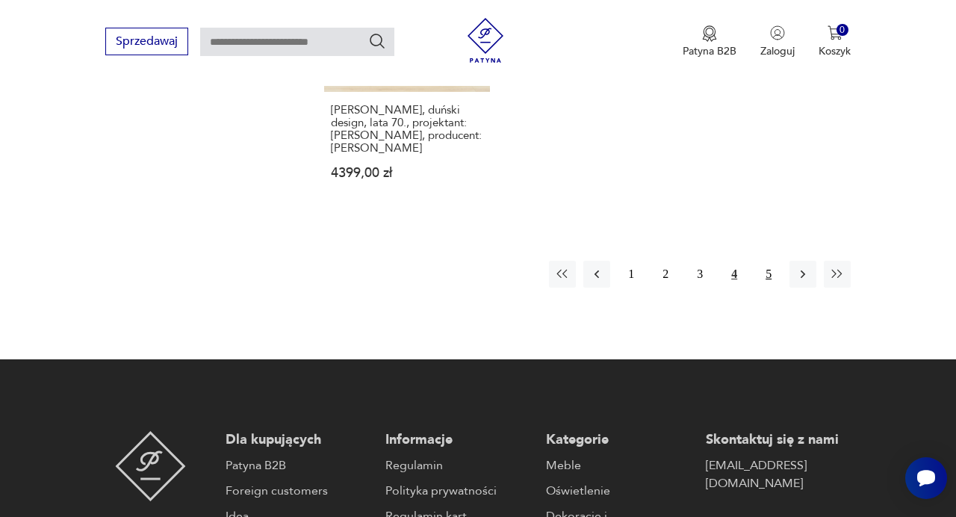
click at [768, 265] on button "5" at bounding box center [768, 274] width 27 height 27
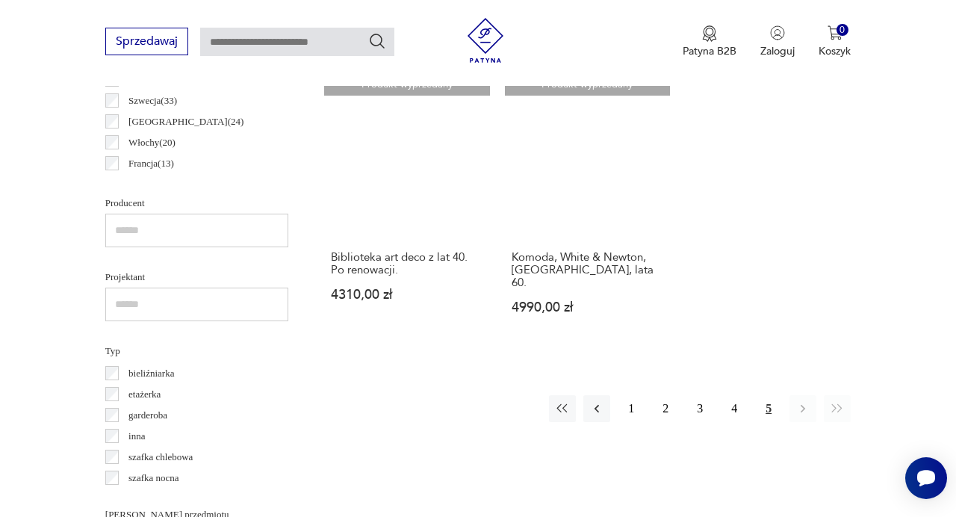
scroll to position [905, 0]
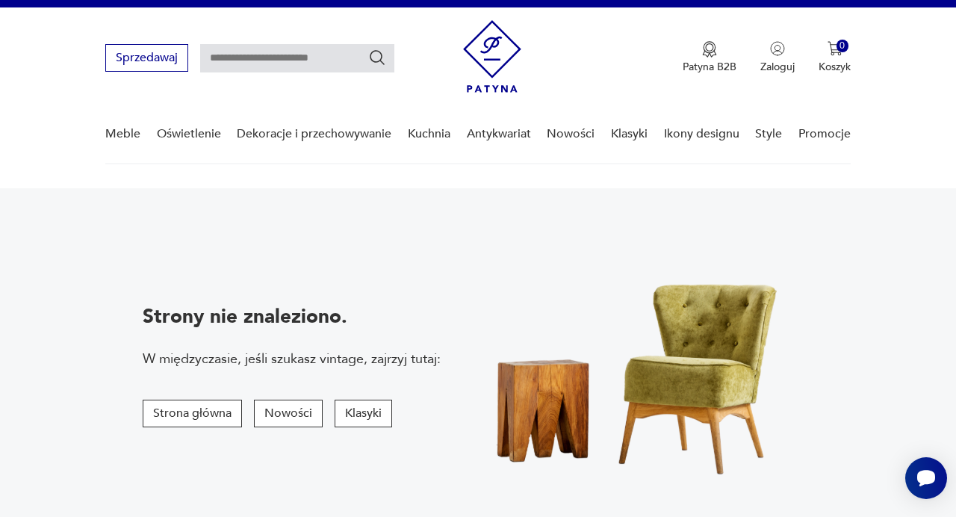
scroll to position [16, 0]
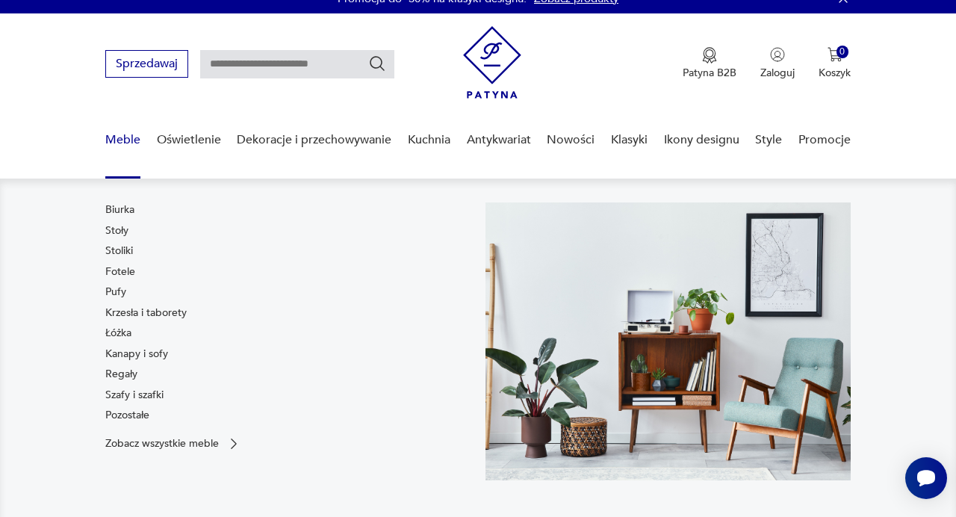
click at [117, 143] on link "Meble" at bounding box center [122, 140] width 35 height 58
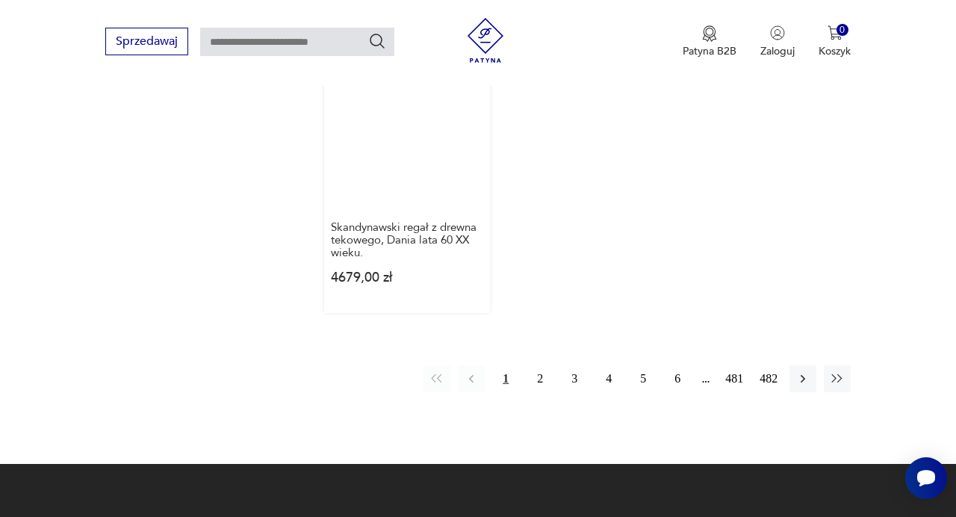
scroll to position [2206, 0]
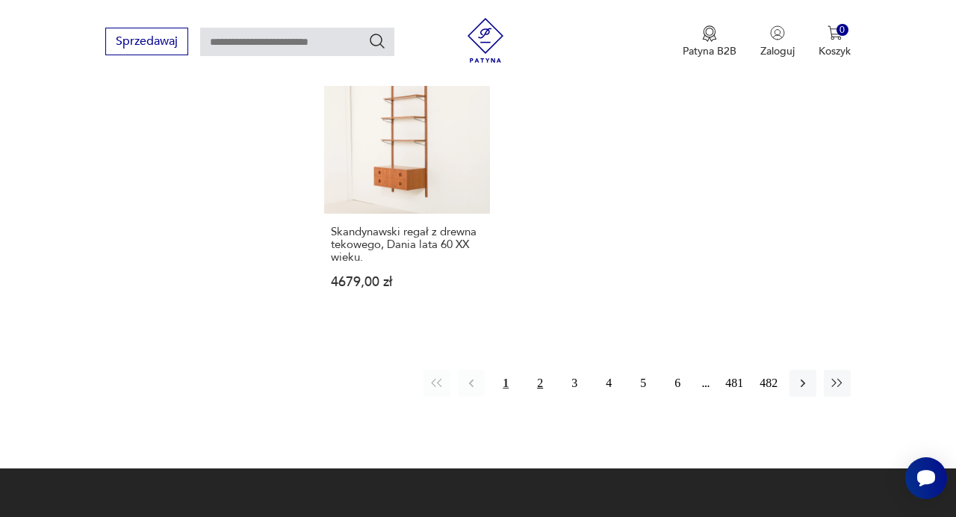
click at [542, 370] on button "2" at bounding box center [540, 383] width 27 height 27
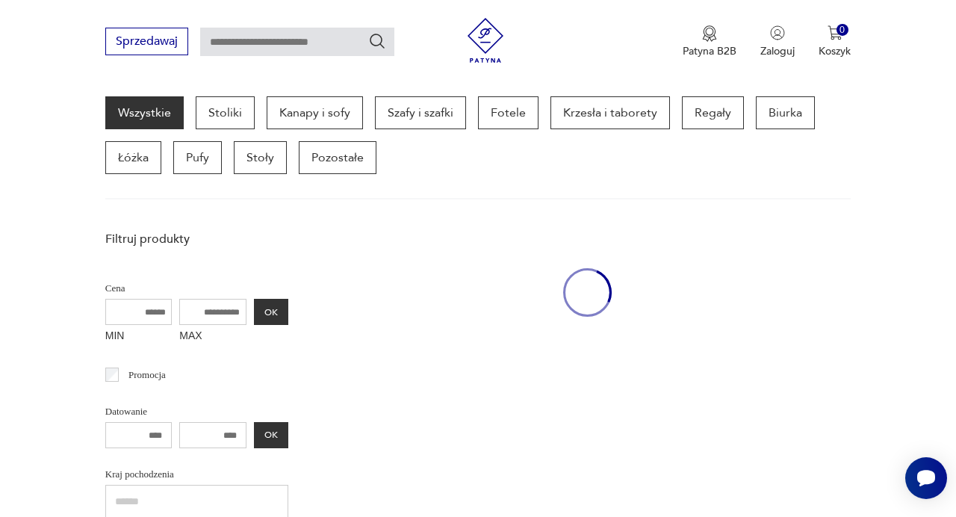
scroll to position [397, 0]
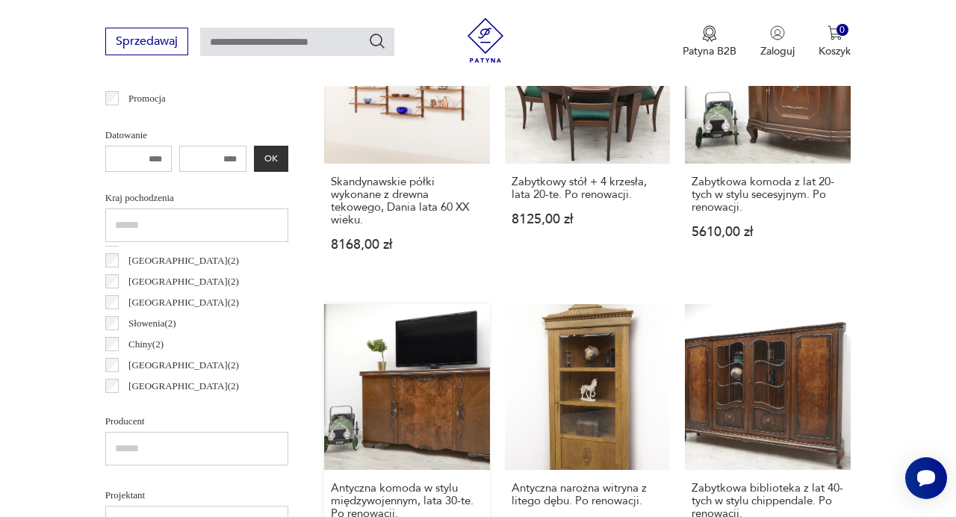
click at [394, 369] on link "Antyczna komoda w stylu międzywojennym, lata 30-te. Po renowacji. 6185,00 zł" at bounding box center [407, 439] width 166 height 270
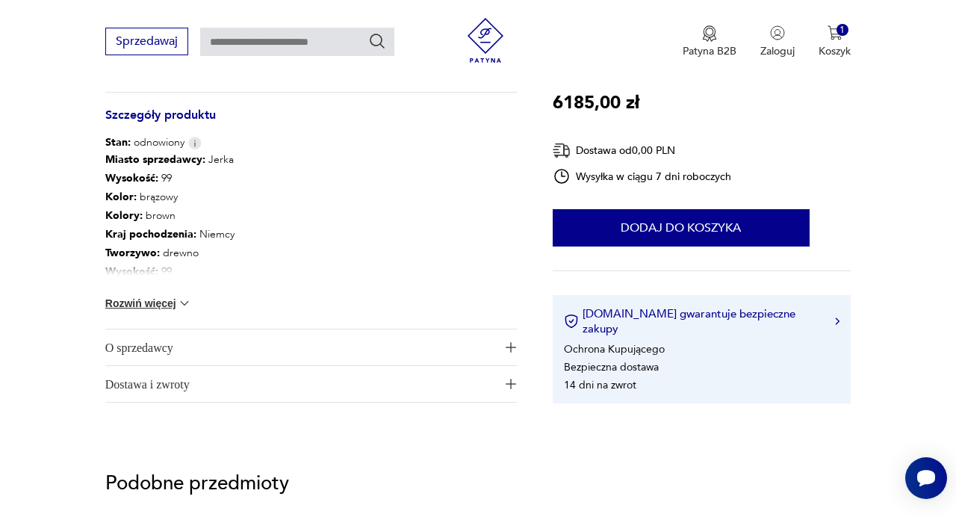
scroll to position [911, 0]
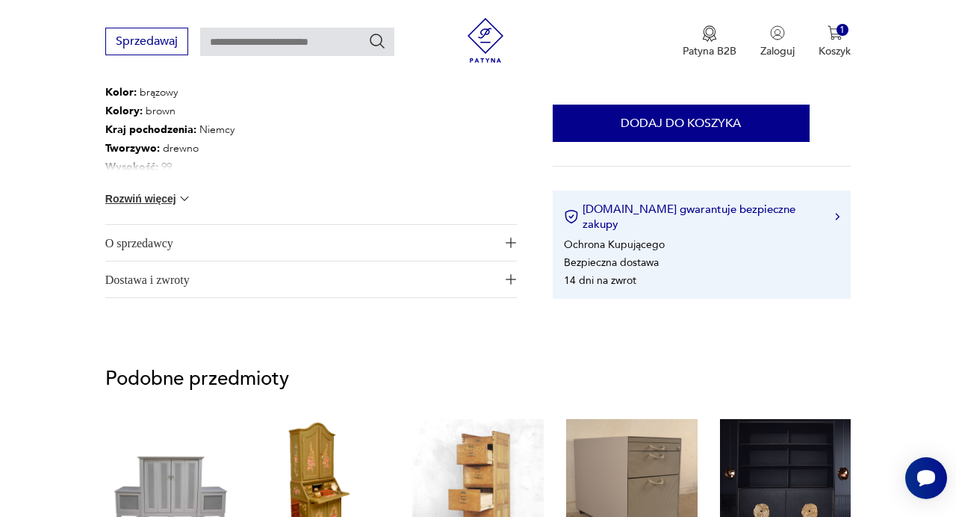
click at [169, 241] on span "O sprzedawcy" at bounding box center [300, 243] width 391 height 36
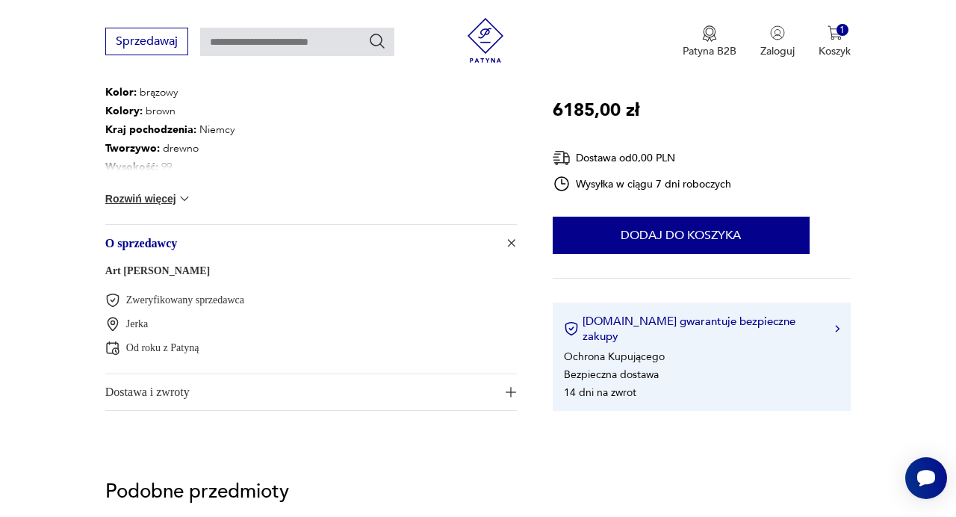
click at [181, 199] on img at bounding box center [184, 198] width 15 height 15
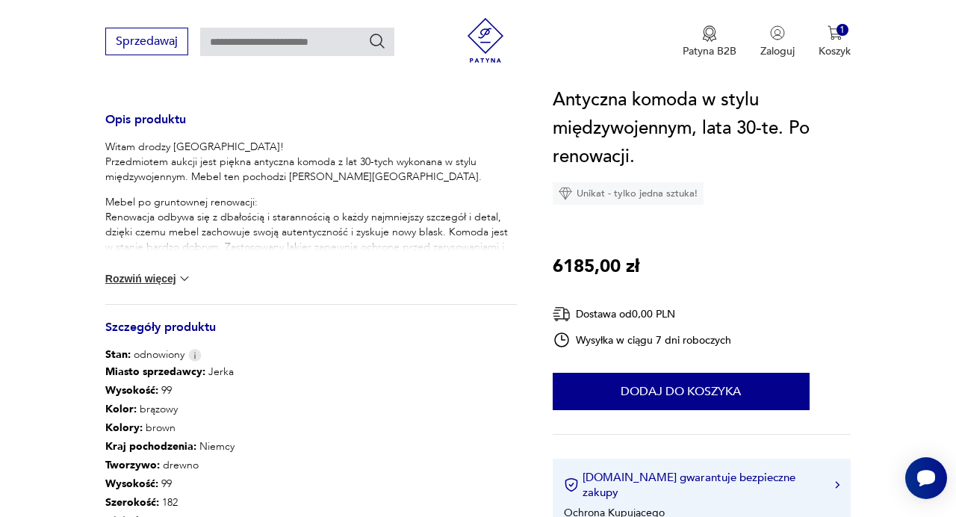
scroll to position [573, 0]
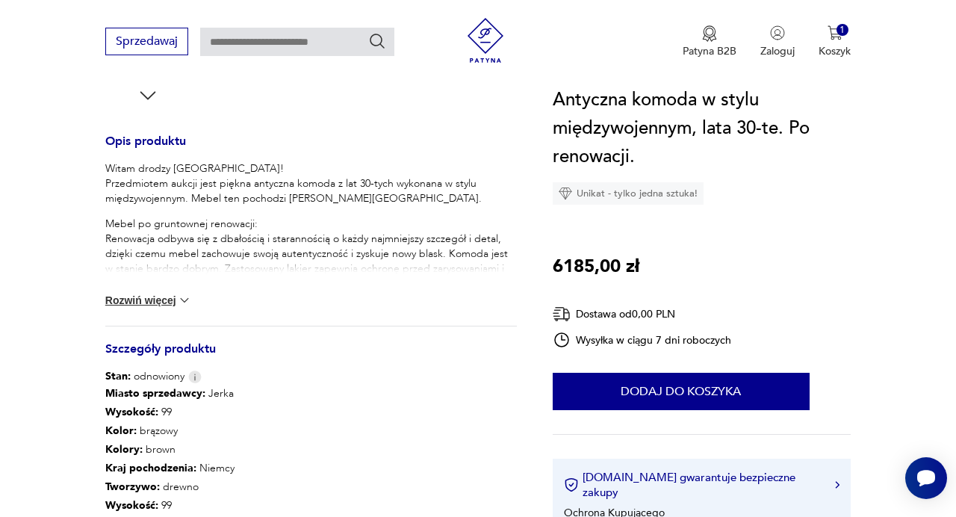
click at [187, 296] on img at bounding box center [184, 300] width 15 height 15
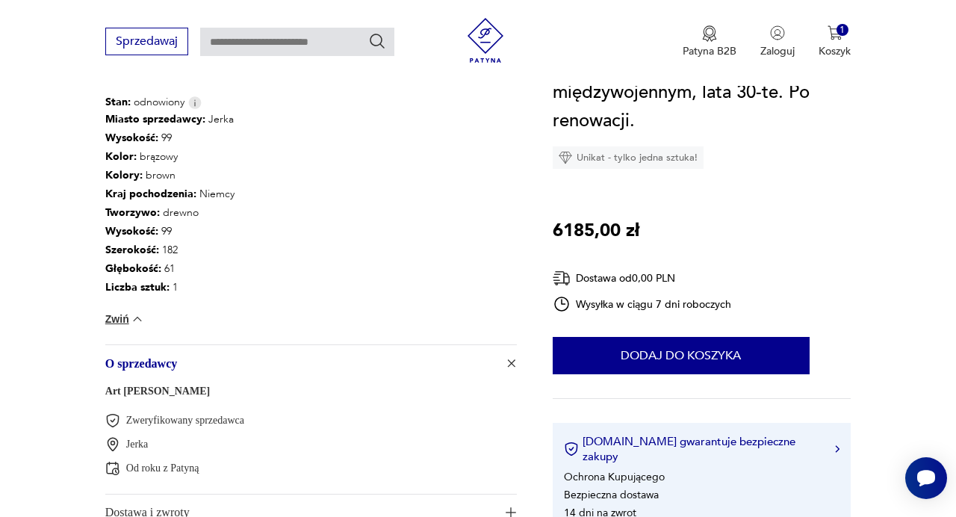
scroll to position [1679, 0]
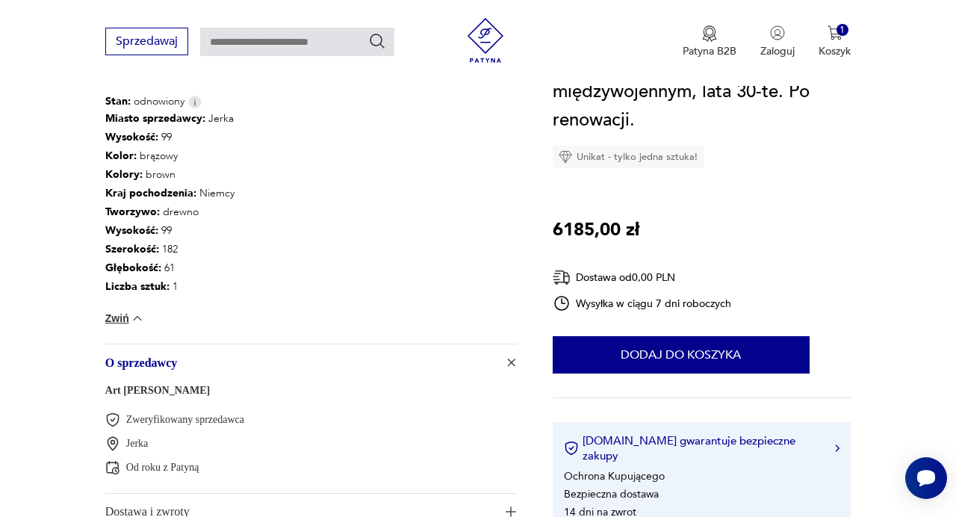
drag, startPoint x: 202, startPoint y: 388, endPoint x: 105, endPoint y: 389, distance: 97.1
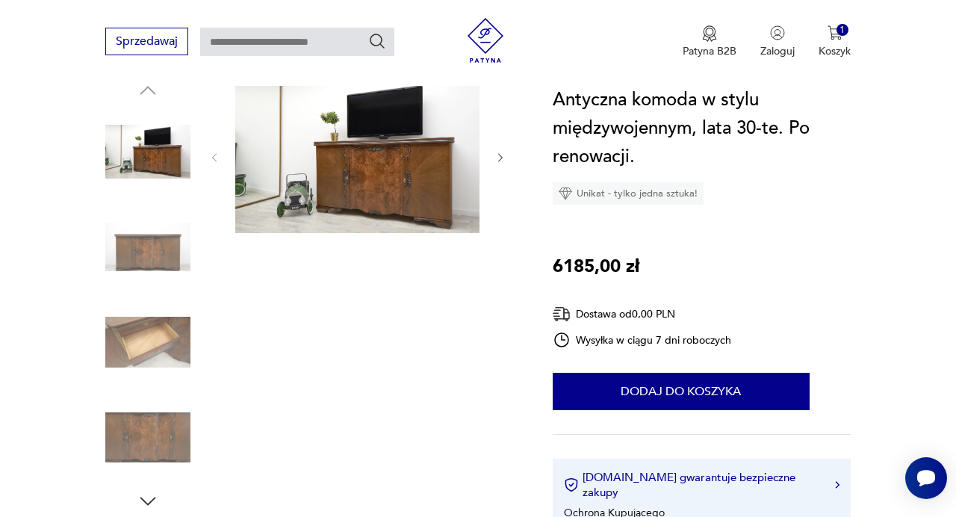
scroll to position [0, 0]
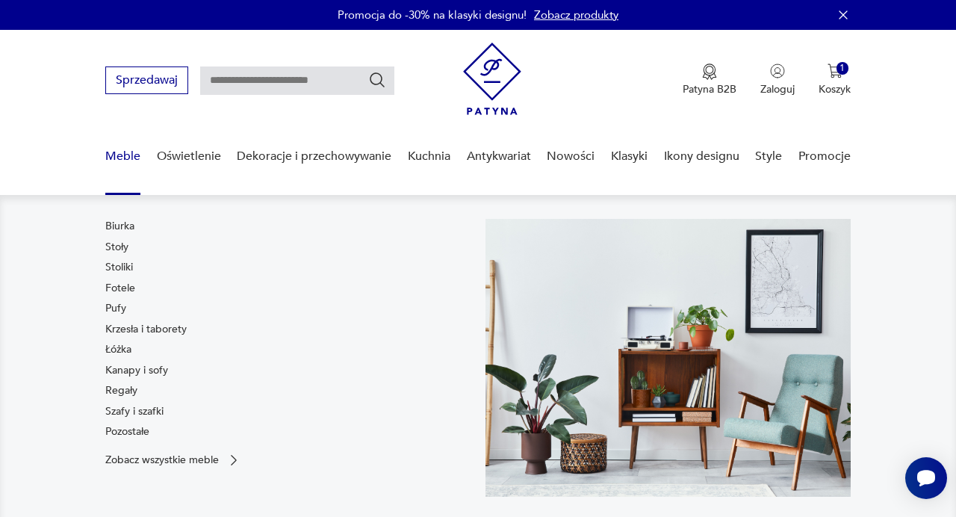
click at [134, 152] on link "Meble" at bounding box center [122, 157] width 35 height 58
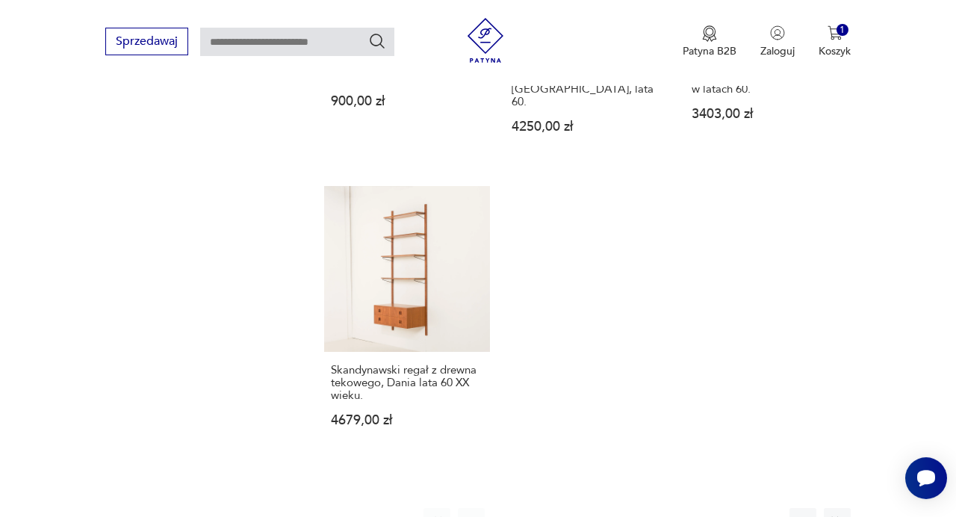
scroll to position [2077, 0]
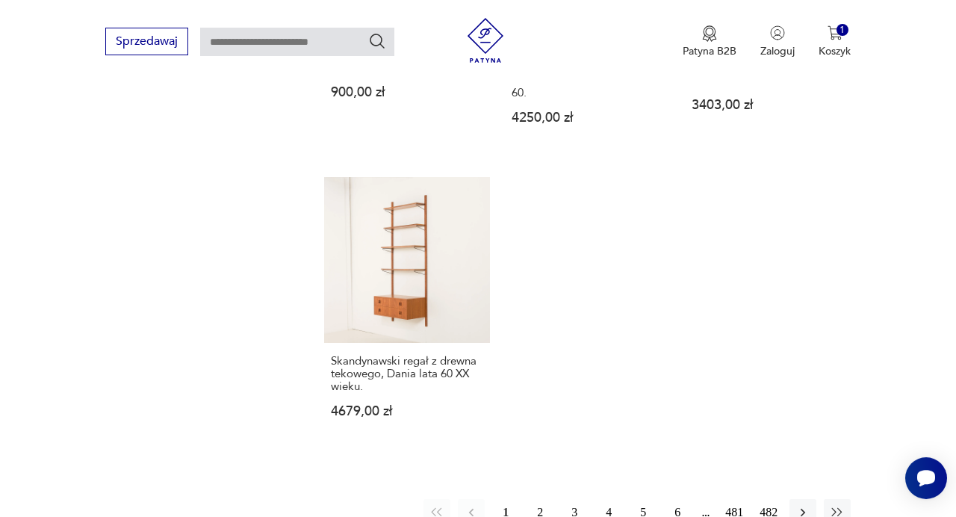
click at [536, 499] on button "2" at bounding box center [540, 512] width 27 height 27
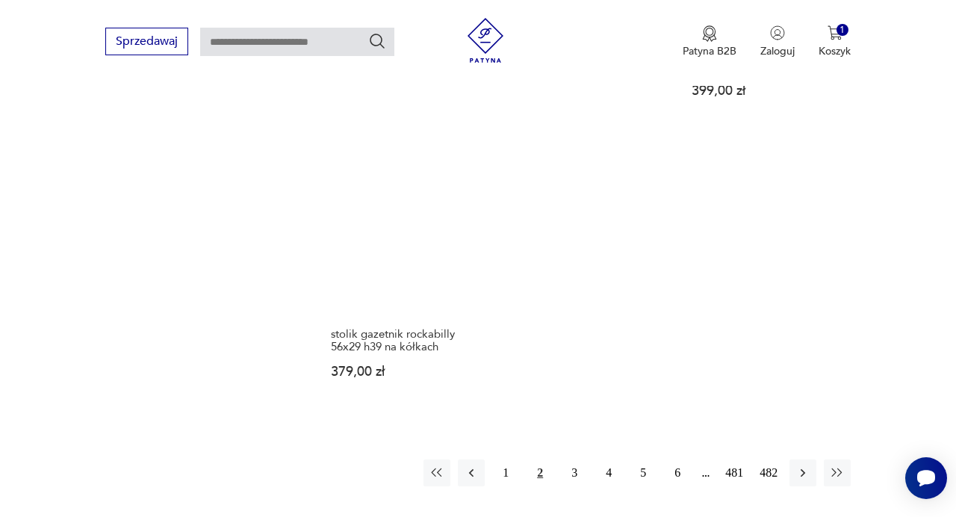
scroll to position [2078, 0]
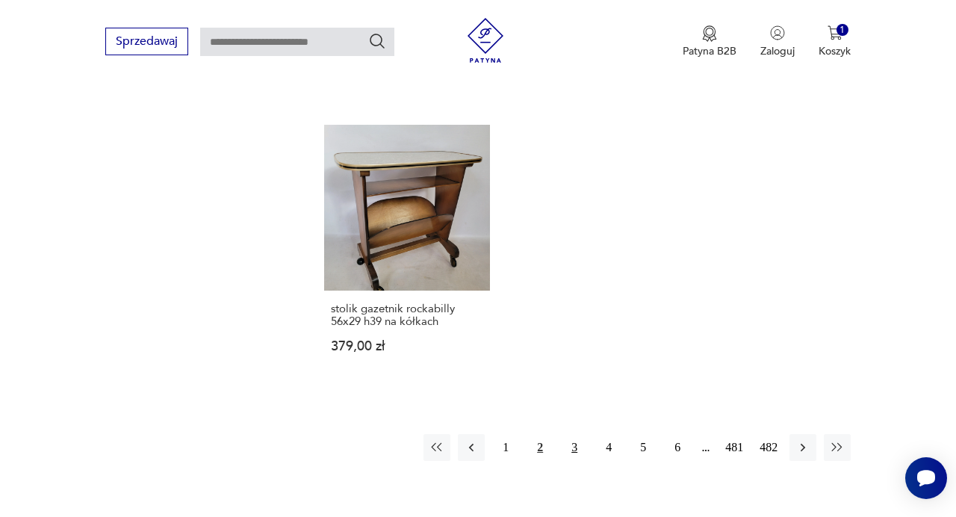
click at [573, 434] on button "3" at bounding box center [574, 447] width 27 height 27
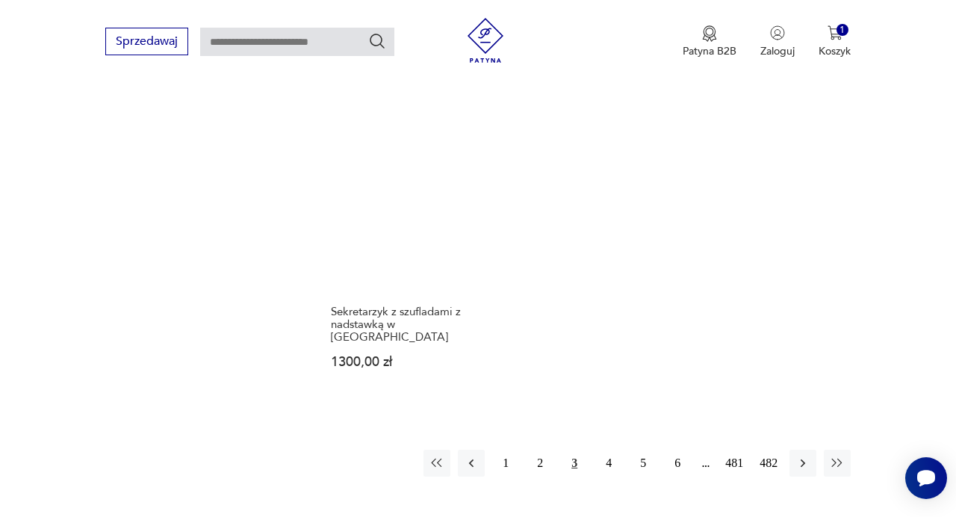
scroll to position [2043, 0]
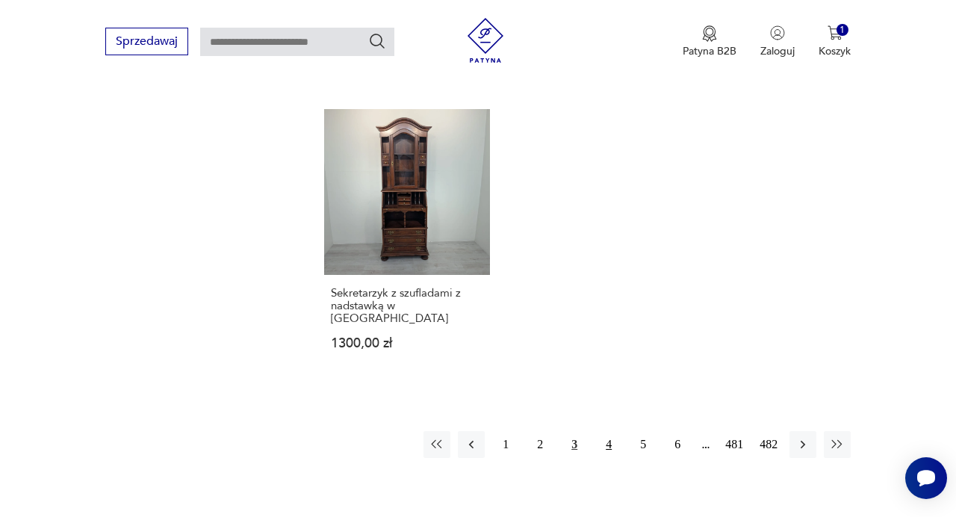
click at [609, 431] on button "4" at bounding box center [608, 444] width 27 height 27
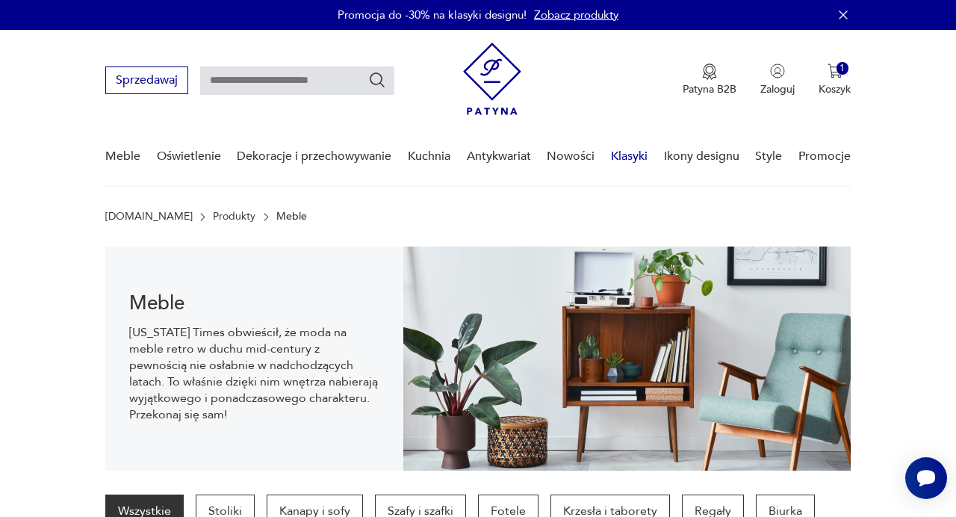
click at [624, 150] on link "Klasyki" at bounding box center [629, 157] width 37 height 58
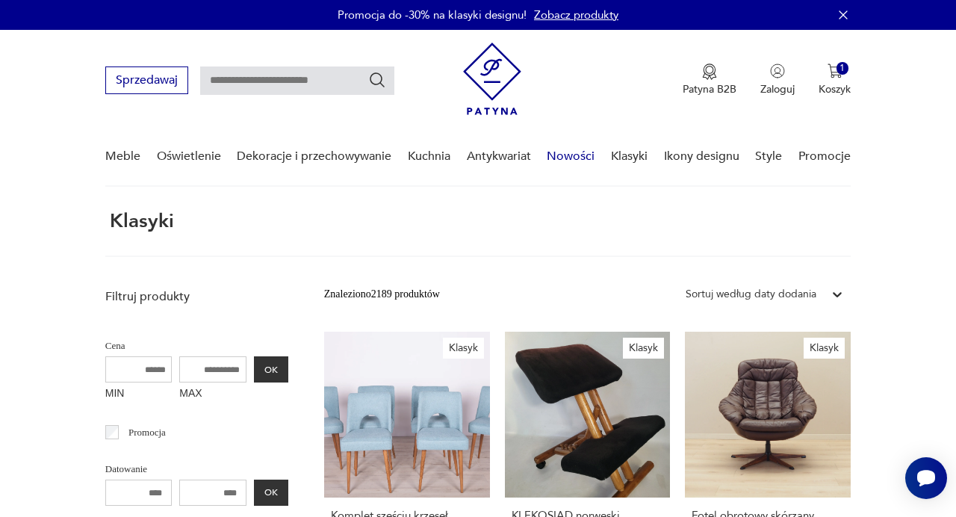
click at [575, 157] on link "Nowości" at bounding box center [571, 157] width 48 height 58
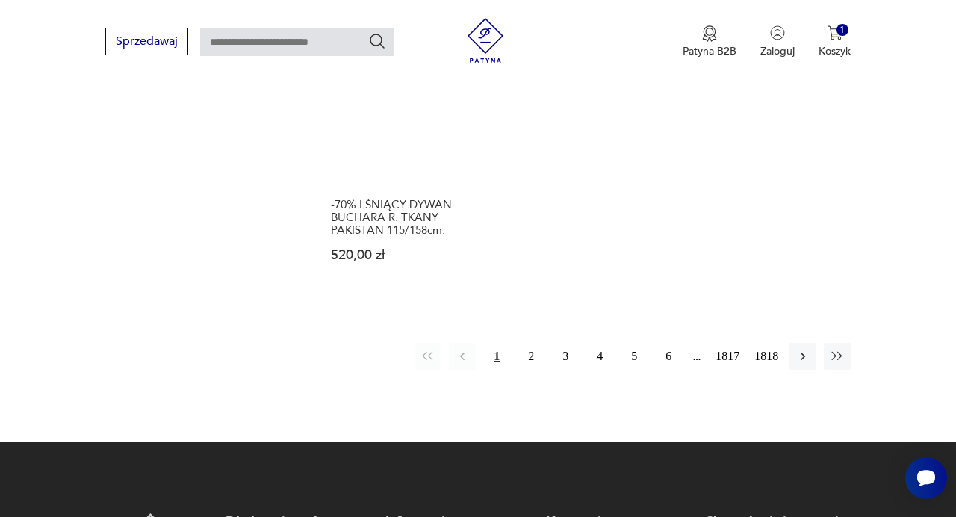
scroll to position [1983, 0]
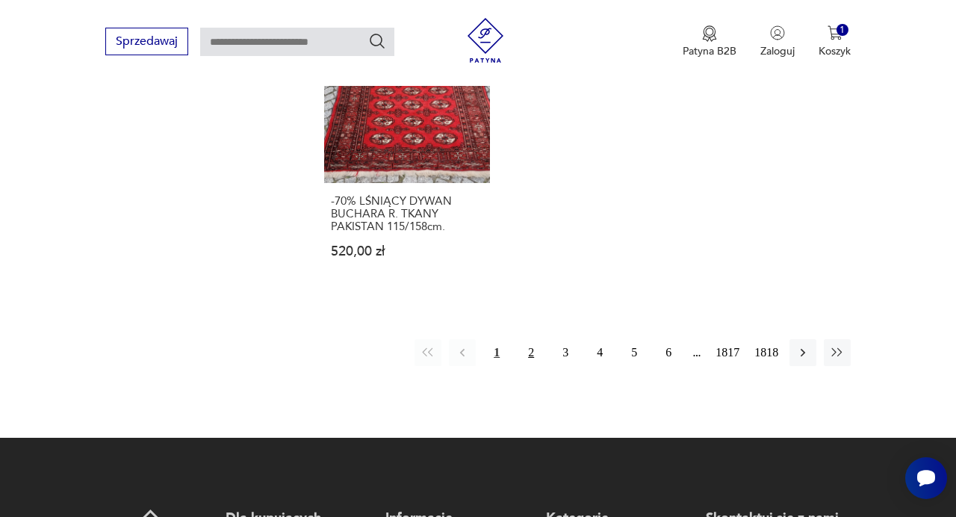
click at [533, 346] on button "2" at bounding box center [531, 352] width 27 height 27
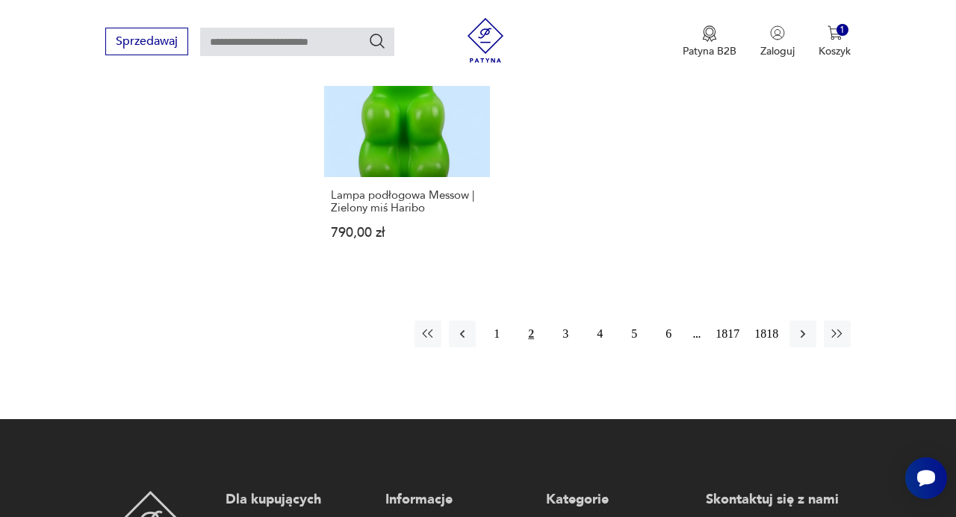
scroll to position [1992, 0]
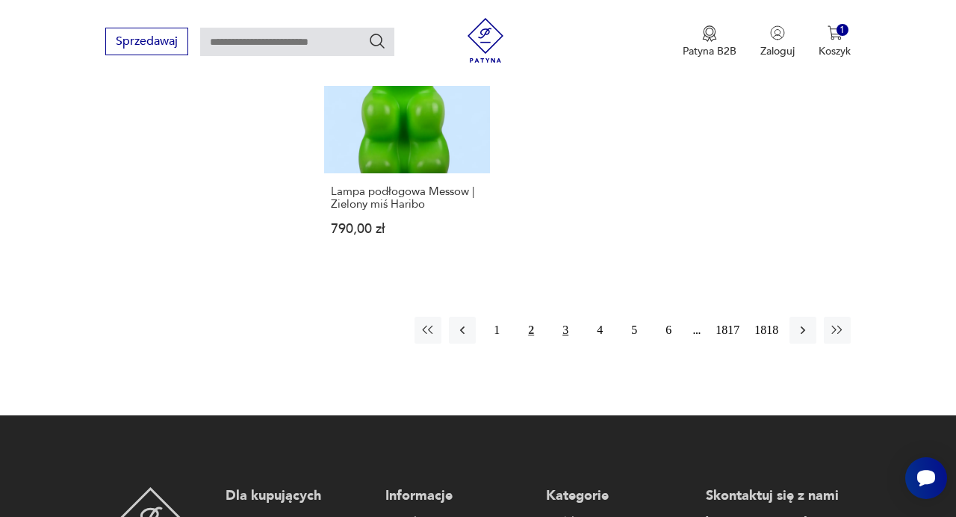
click at [568, 331] on button "3" at bounding box center [565, 330] width 27 height 27
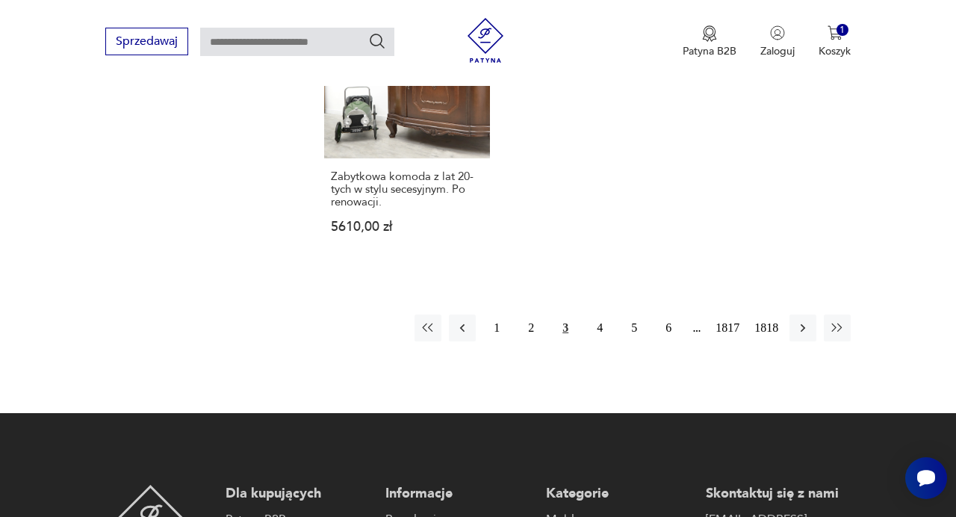
scroll to position [2056, 0]
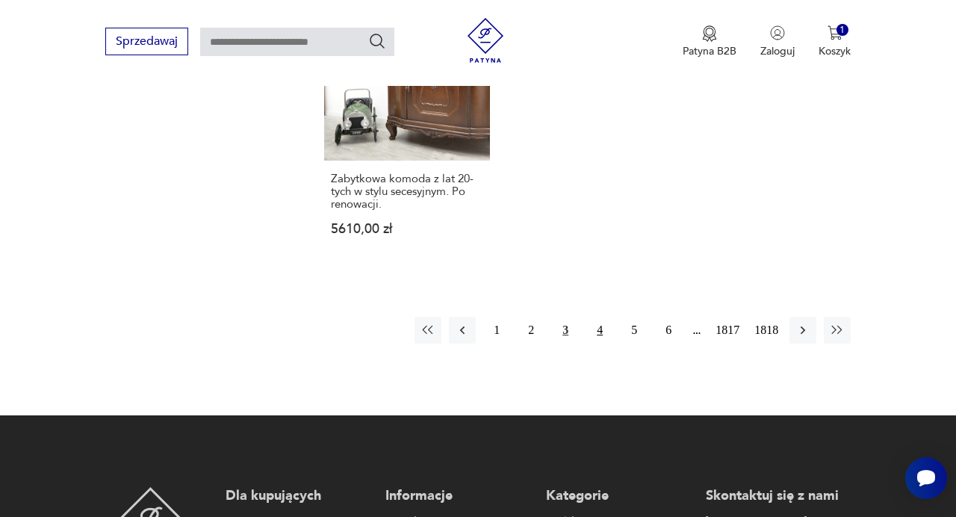
click at [602, 317] on button "4" at bounding box center [599, 330] width 27 height 27
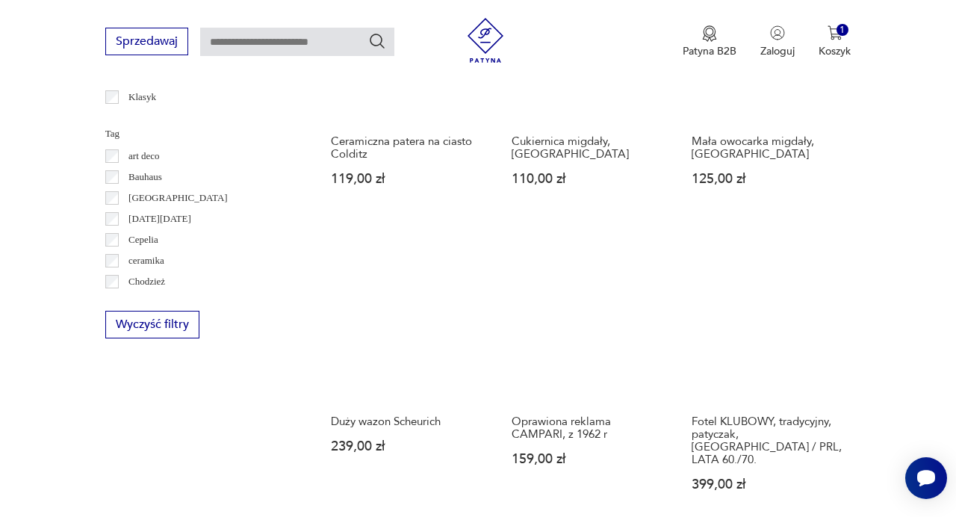
scroll to position [799, 0]
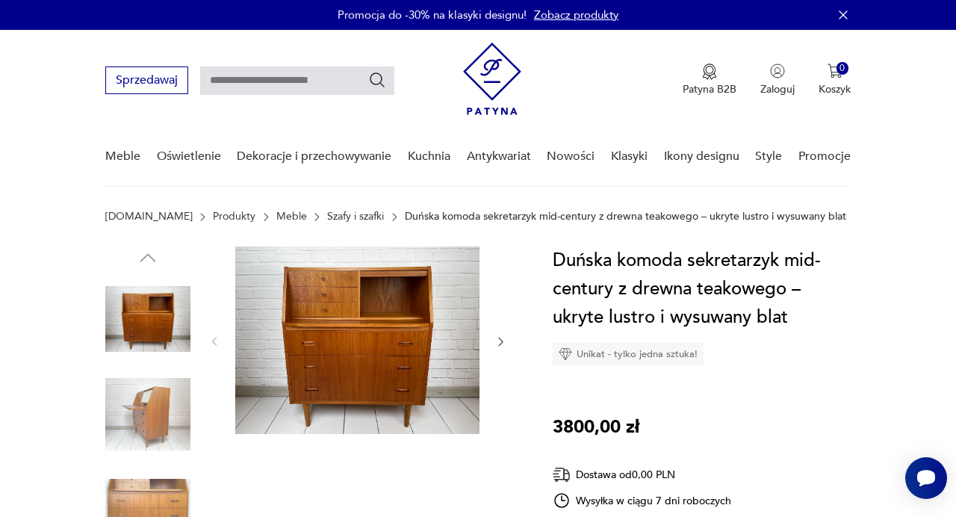
click at [492, 83] on img at bounding box center [492, 79] width 58 height 72
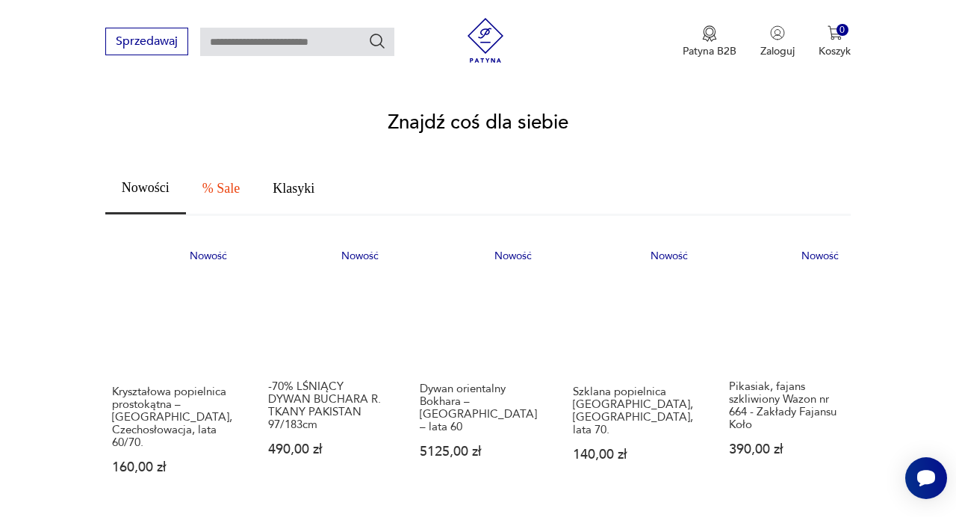
scroll to position [831, 0]
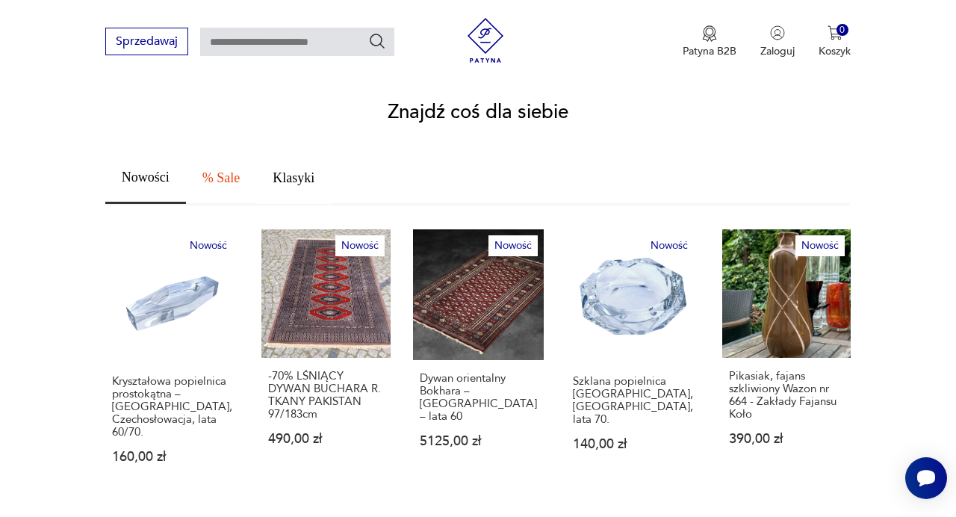
click at [303, 171] on span "Klasyki" at bounding box center [294, 177] width 42 height 13
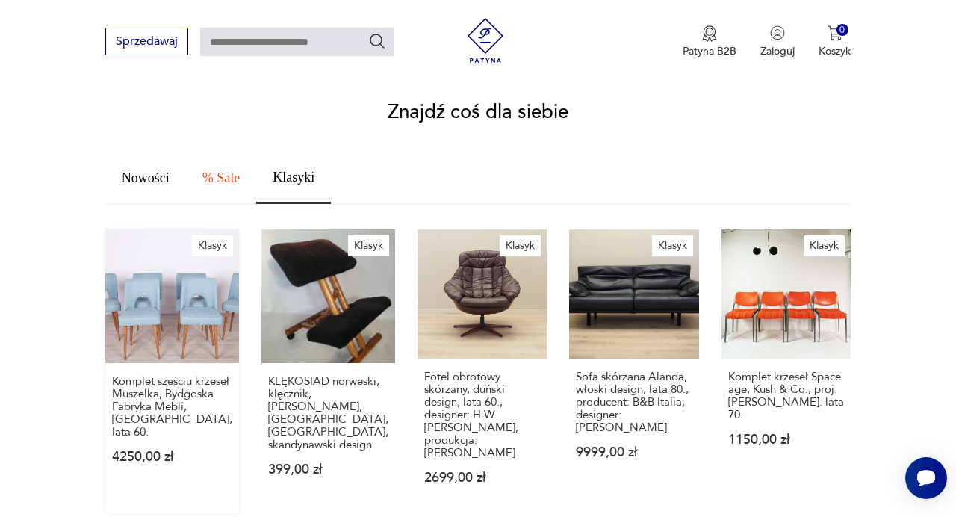
click at [194, 280] on link "Klasyk Komplet sześciu krzeseł Muszelka, Bydgoska Fabryka Mebli, Polska, lata 6…" at bounding box center [172, 371] width 134 height 284
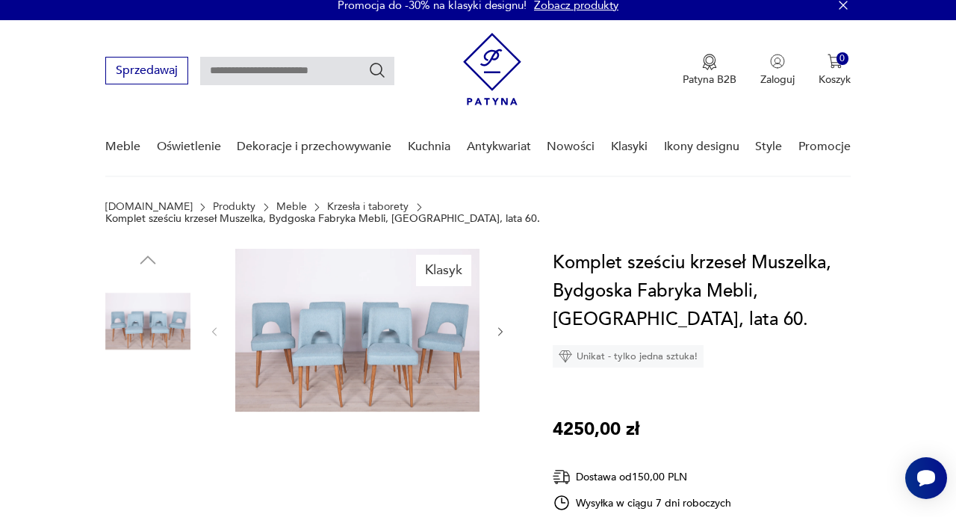
scroll to position [9, 0]
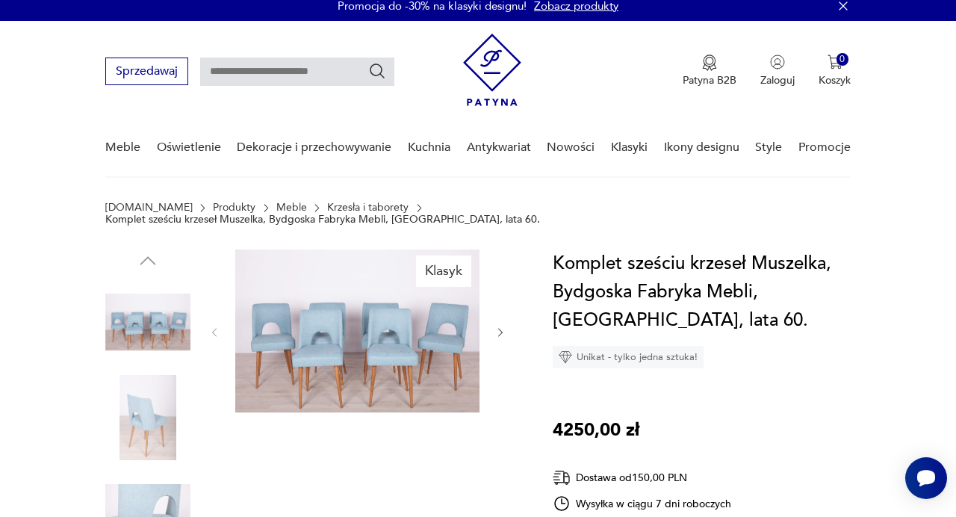
click at [415, 335] on img at bounding box center [357, 331] width 244 height 163
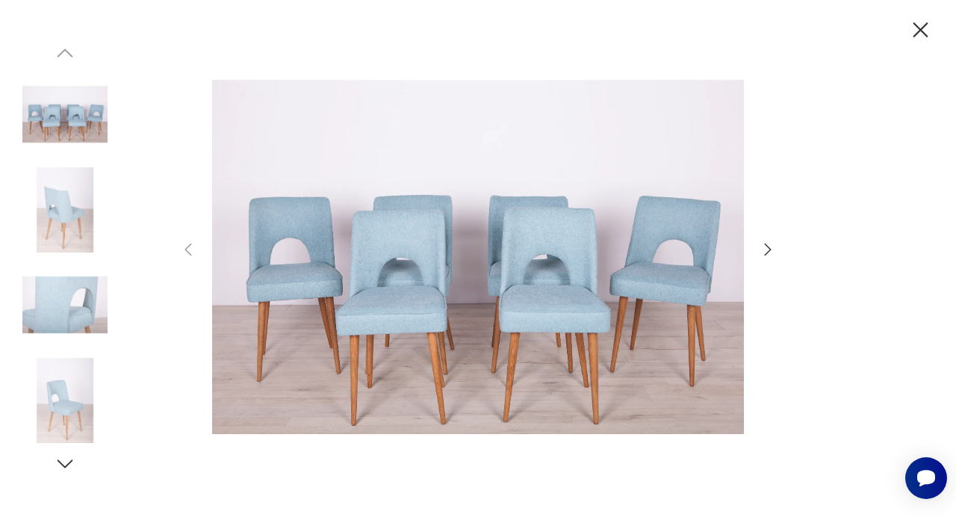
click at [929, 30] on icon "button" at bounding box center [921, 30] width 26 height 26
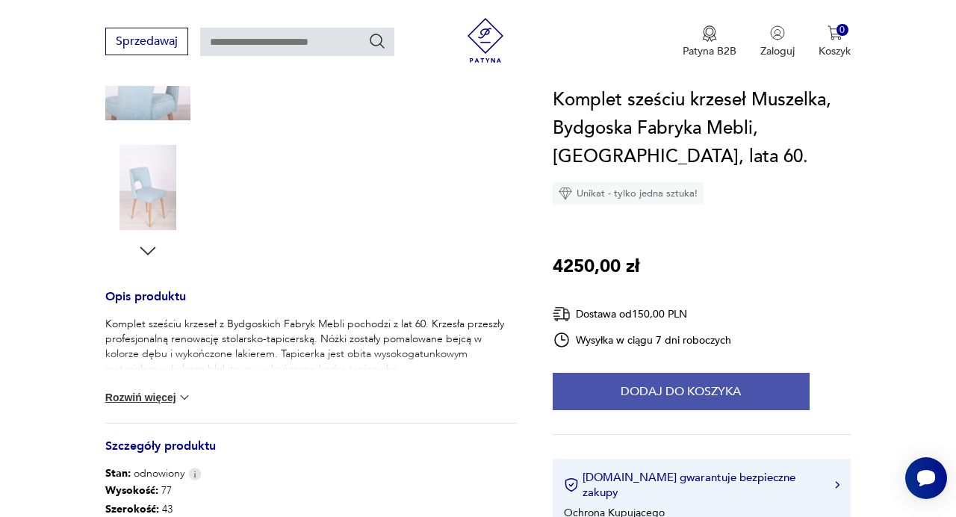
scroll to position [427, 0]
click at [655, 379] on button "Dodaj do koszyka" at bounding box center [681, 391] width 257 height 37
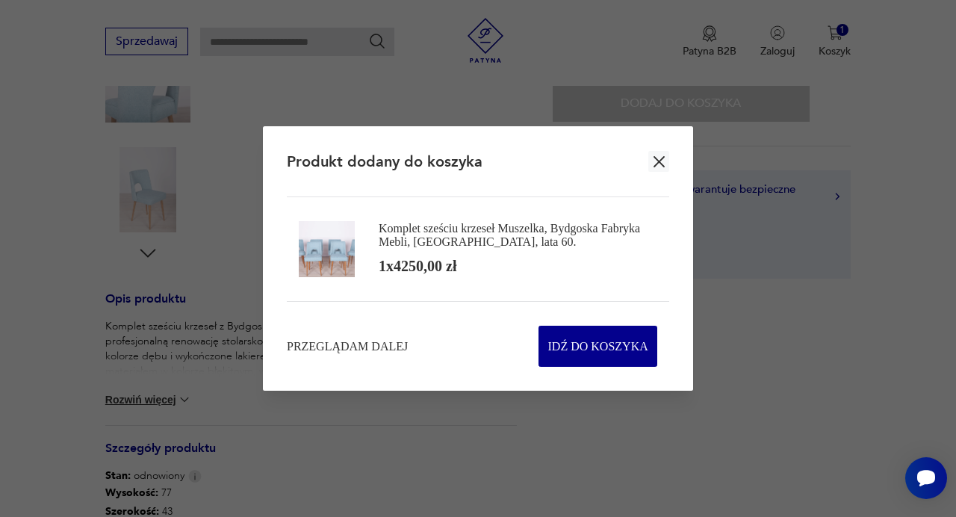
click at [660, 152] on button "button" at bounding box center [658, 161] width 21 height 21
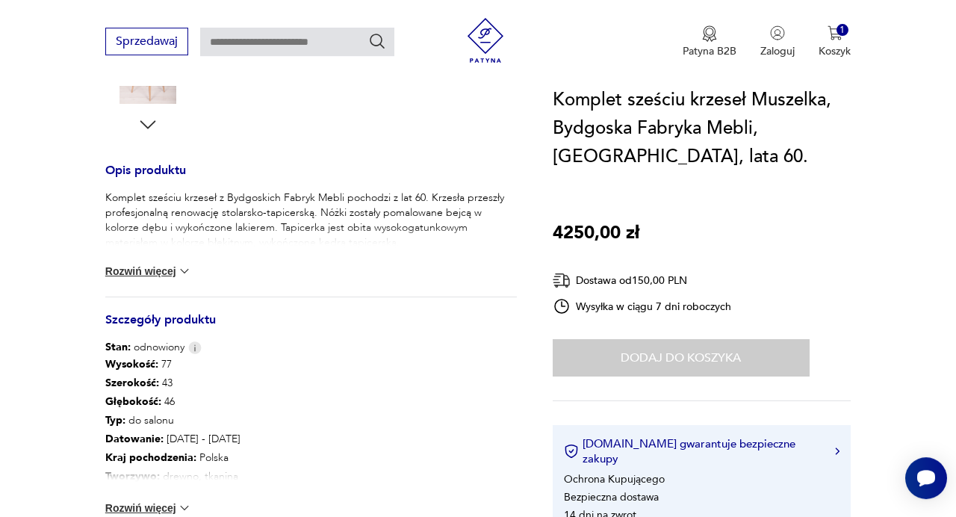
scroll to position [571, 0]
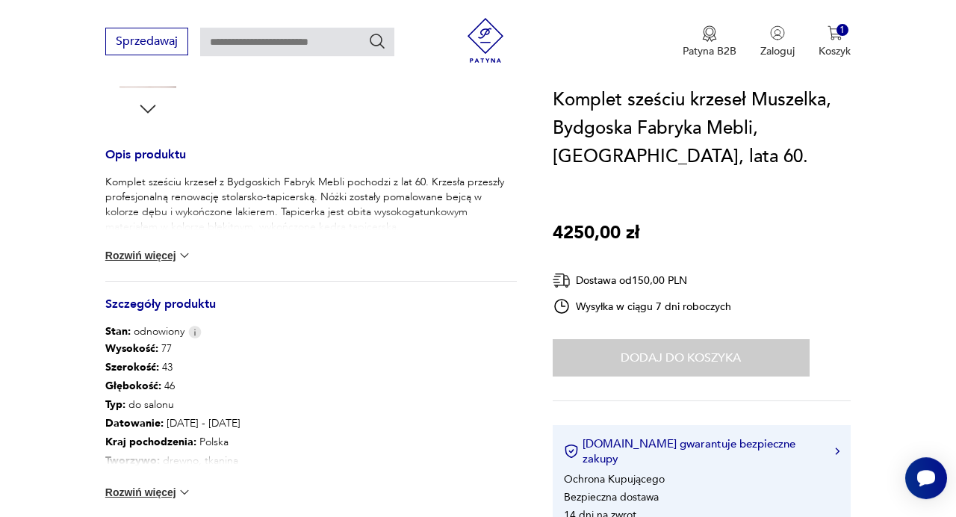
click at [186, 248] on img at bounding box center [184, 255] width 15 height 15
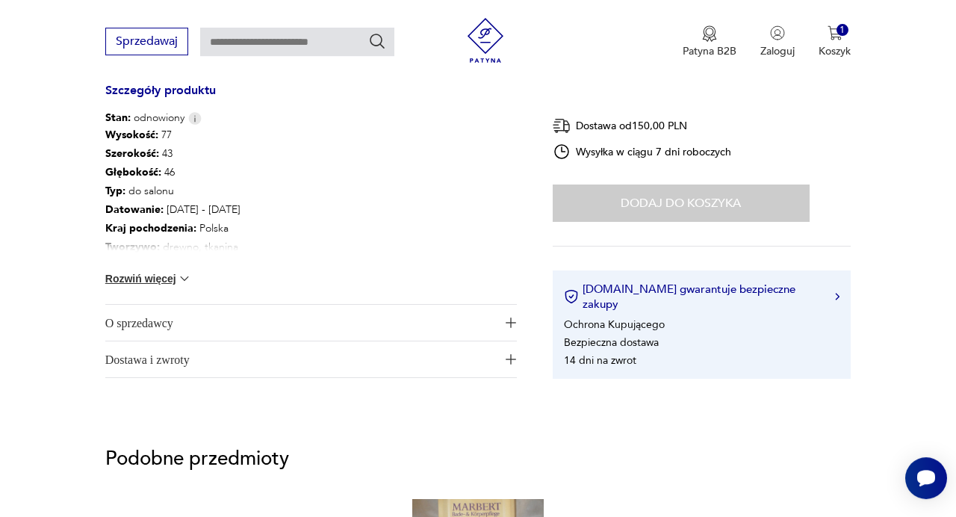
scroll to position [785, 0]
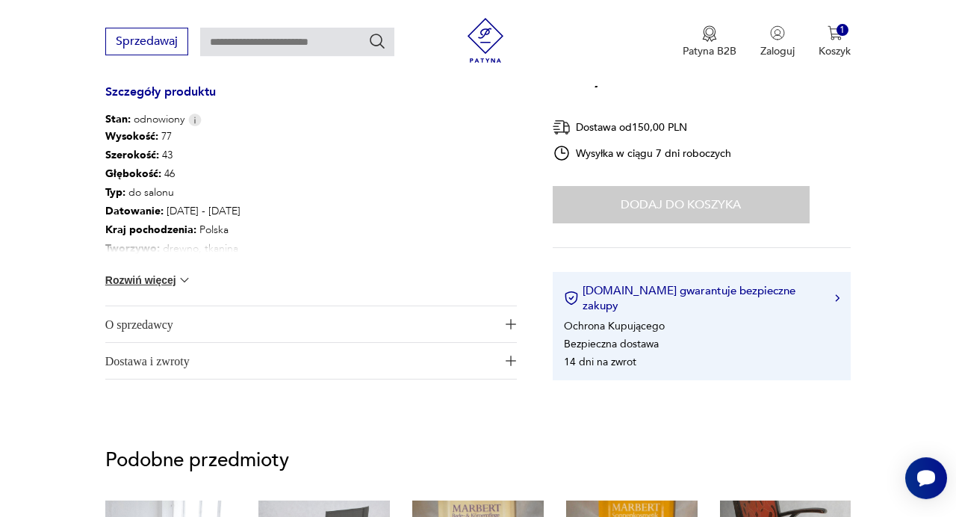
click at [185, 309] on span "O sprzedawcy" at bounding box center [300, 324] width 391 height 36
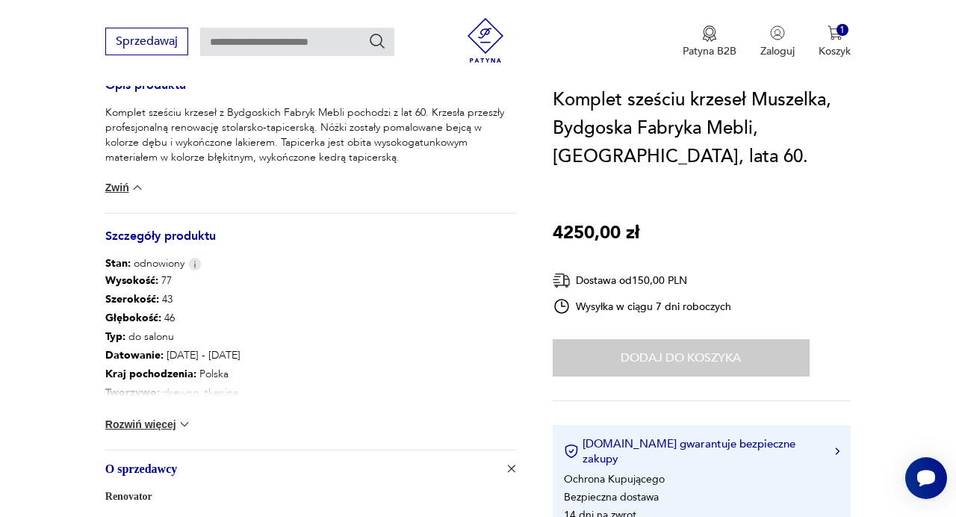
scroll to position [638, 0]
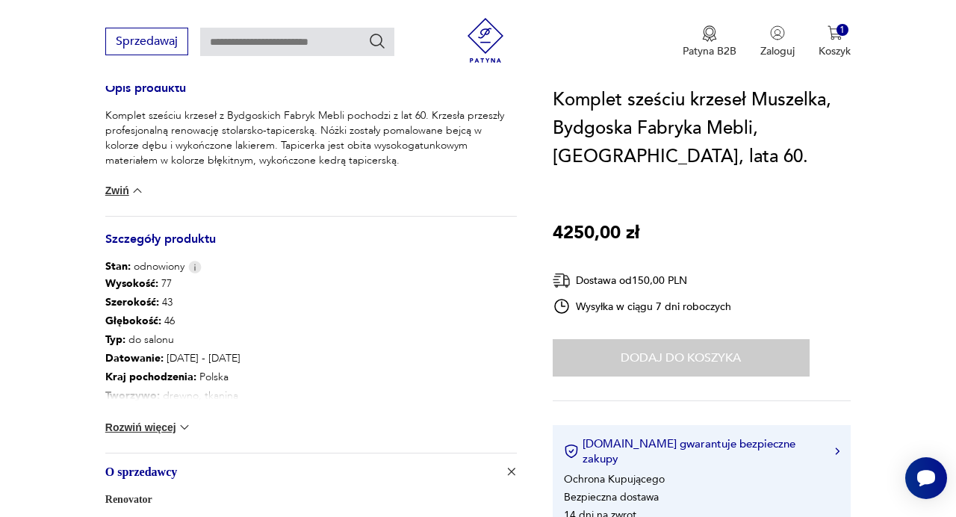
click at [182, 420] on img at bounding box center [184, 427] width 15 height 15
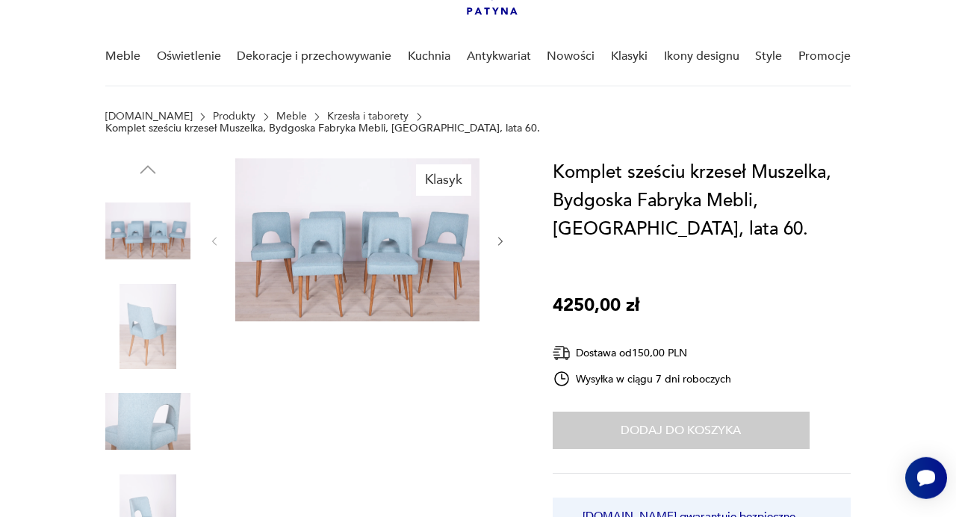
scroll to position [96, 0]
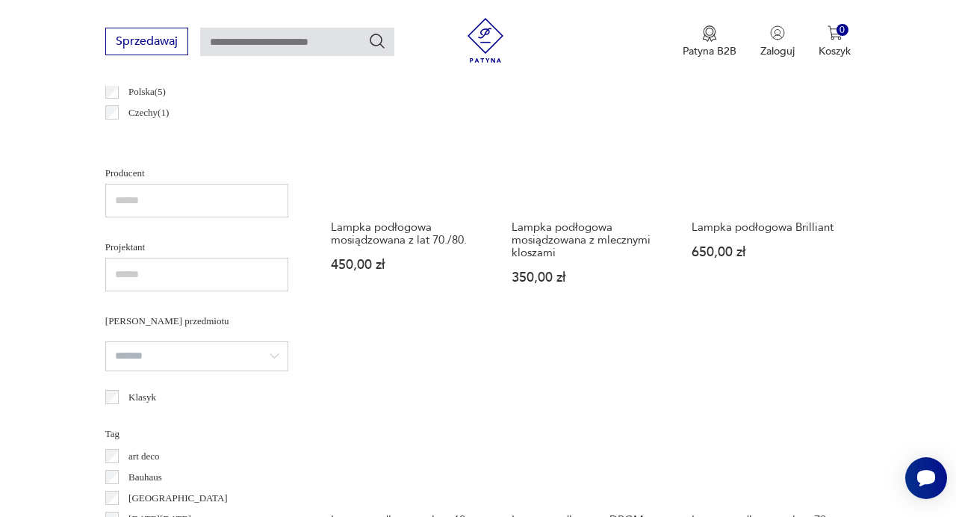
scroll to position [914, 0]
